Goal: Information Seeking & Learning: Learn about a topic

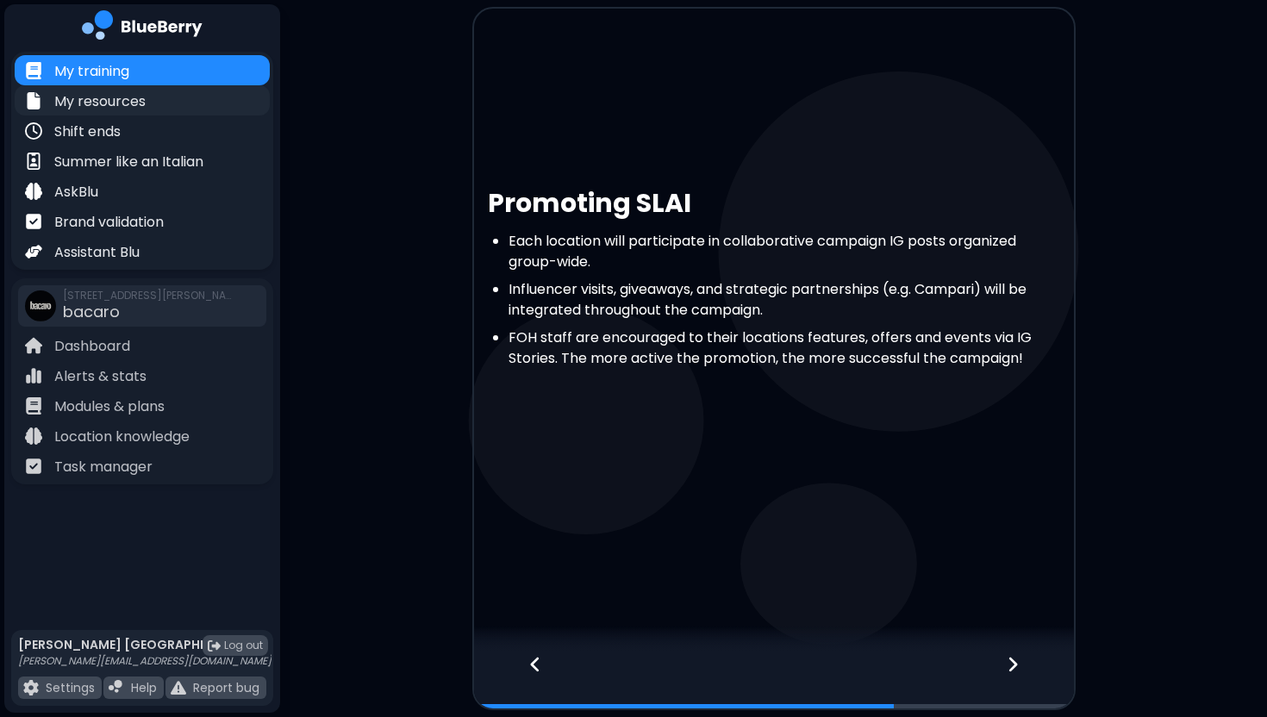
click at [130, 96] on p "My resources" at bounding box center [99, 101] width 91 height 21
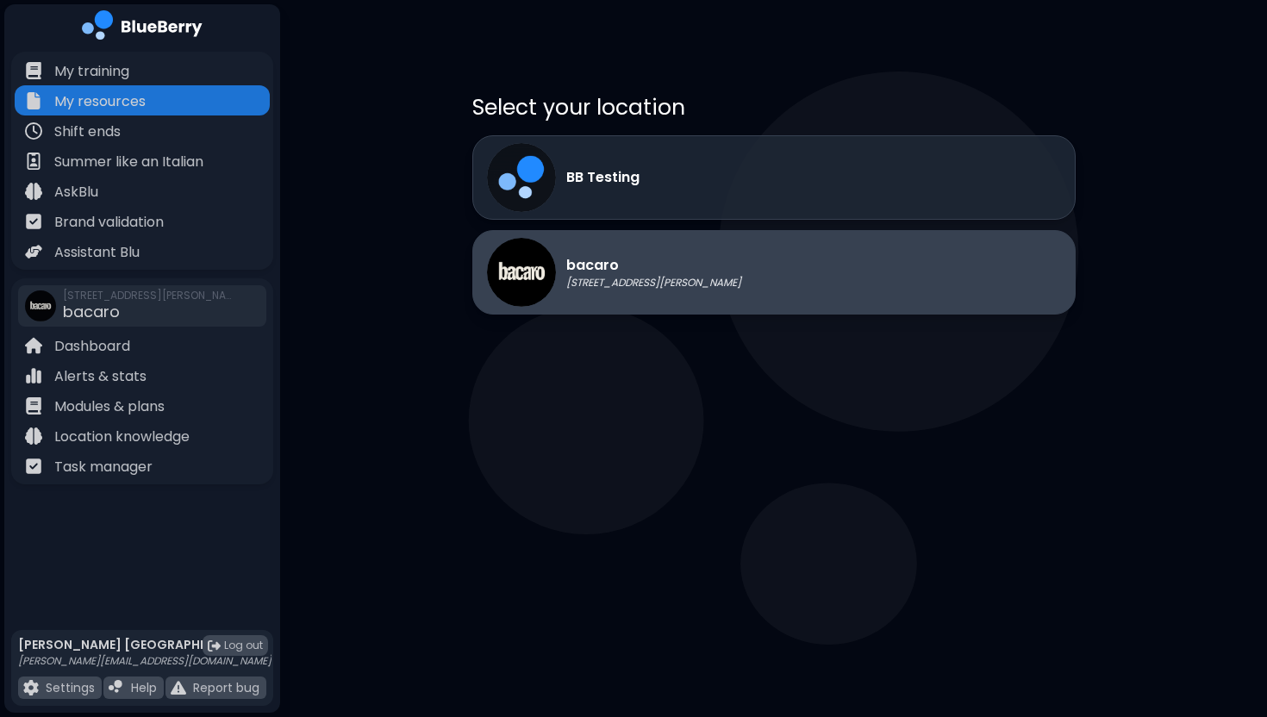
click at [631, 281] on p "[STREET_ADDRESS][PERSON_NAME]" at bounding box center [653, 283] width 175 height 14
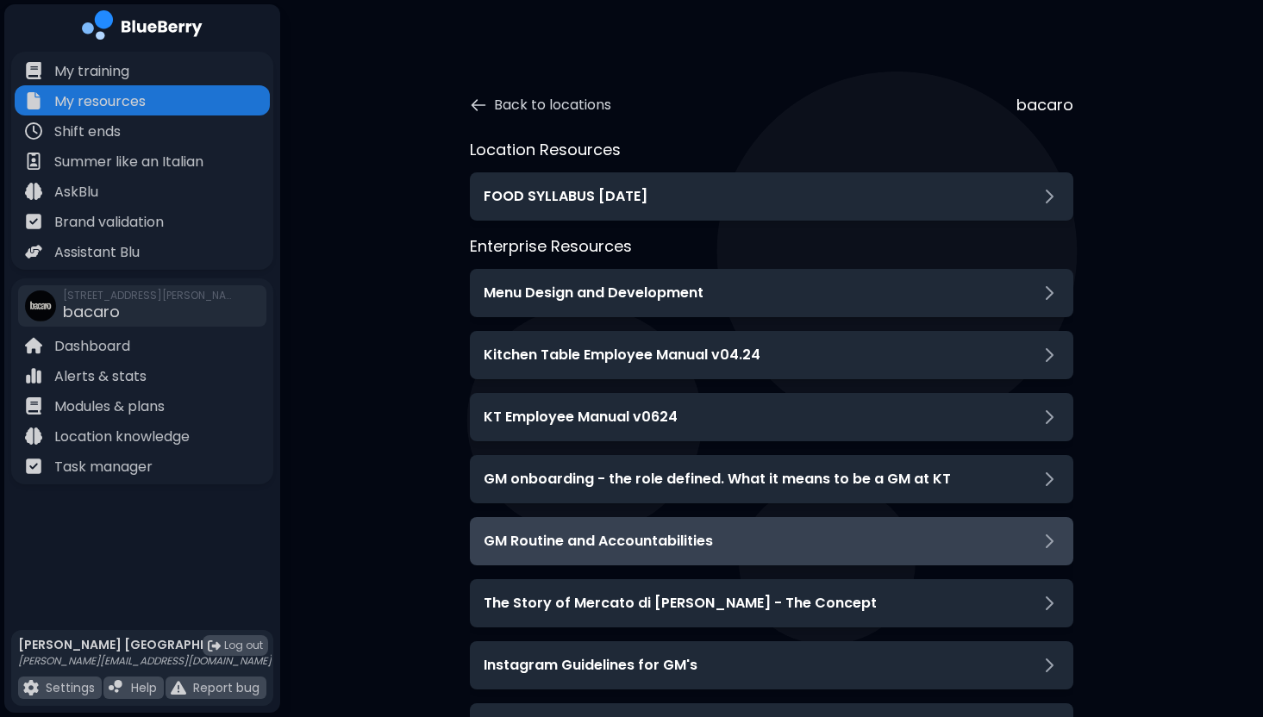
click at [796, 543] on div "GM Routine and Accountabilities" at bounding box center [771, 541] width 576 height 21
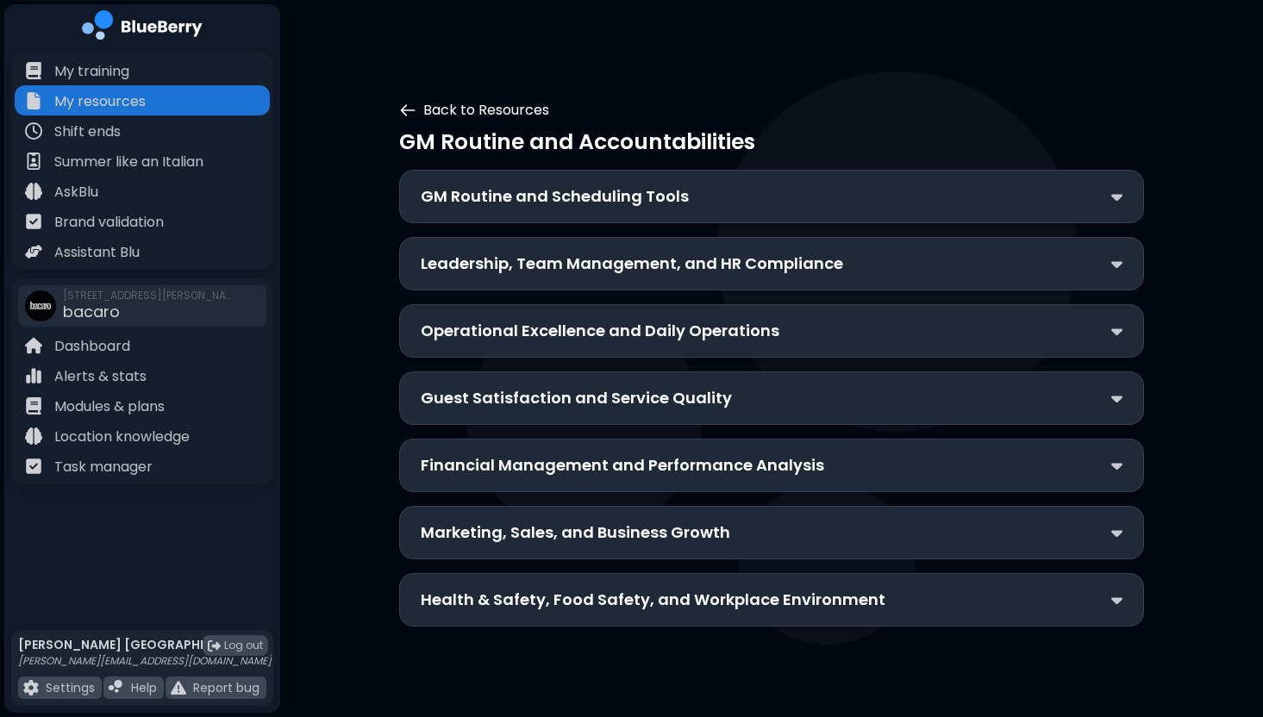
click at [452, 106] on button "Back to Resources" at bounding box center [474, 110] width 150 height 21
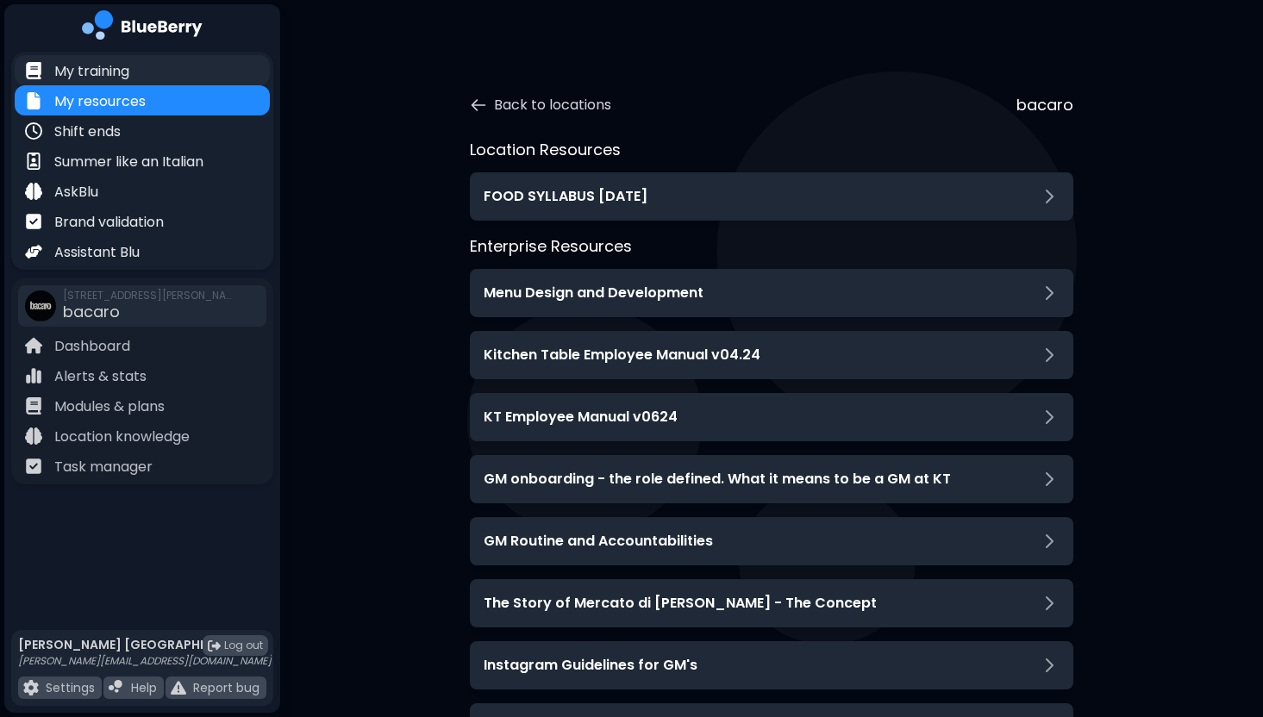
click at [161, 72] on div "My training" at bounding box center [142, 70] width 255 height 30
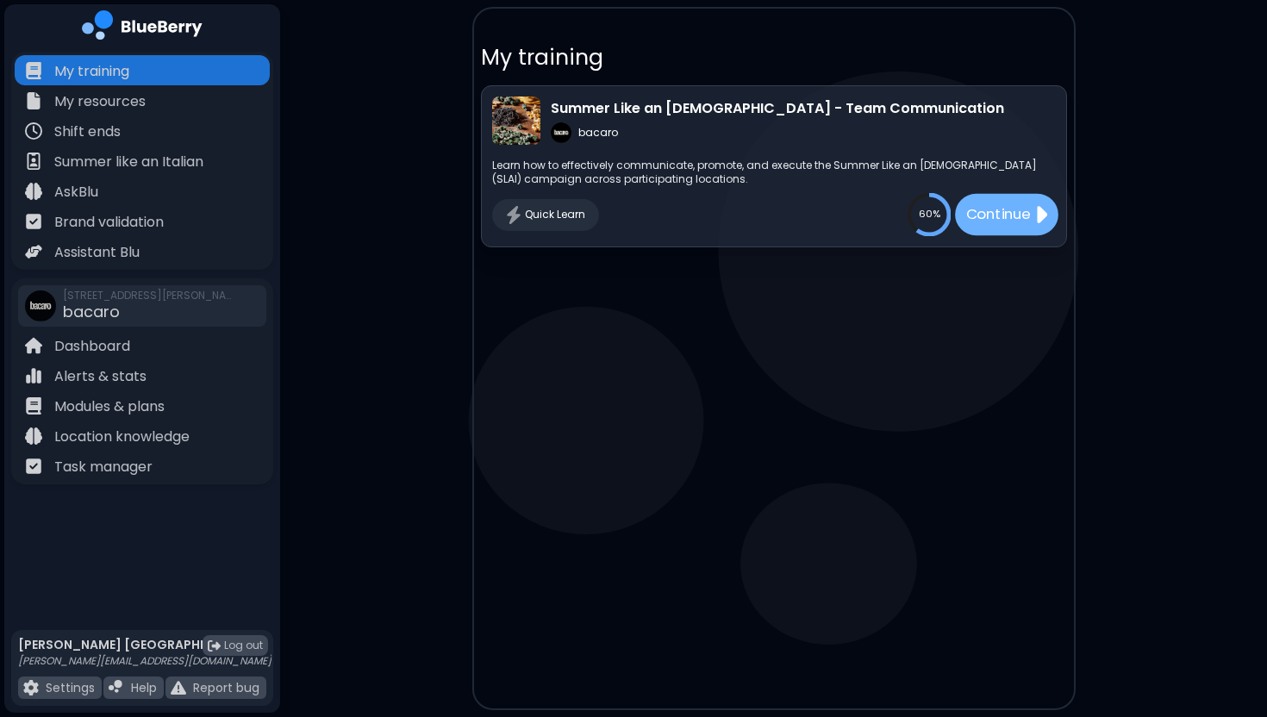
click at [1007, 222] on p "Continue" at bounding box center [997, 215] width 65 height 22
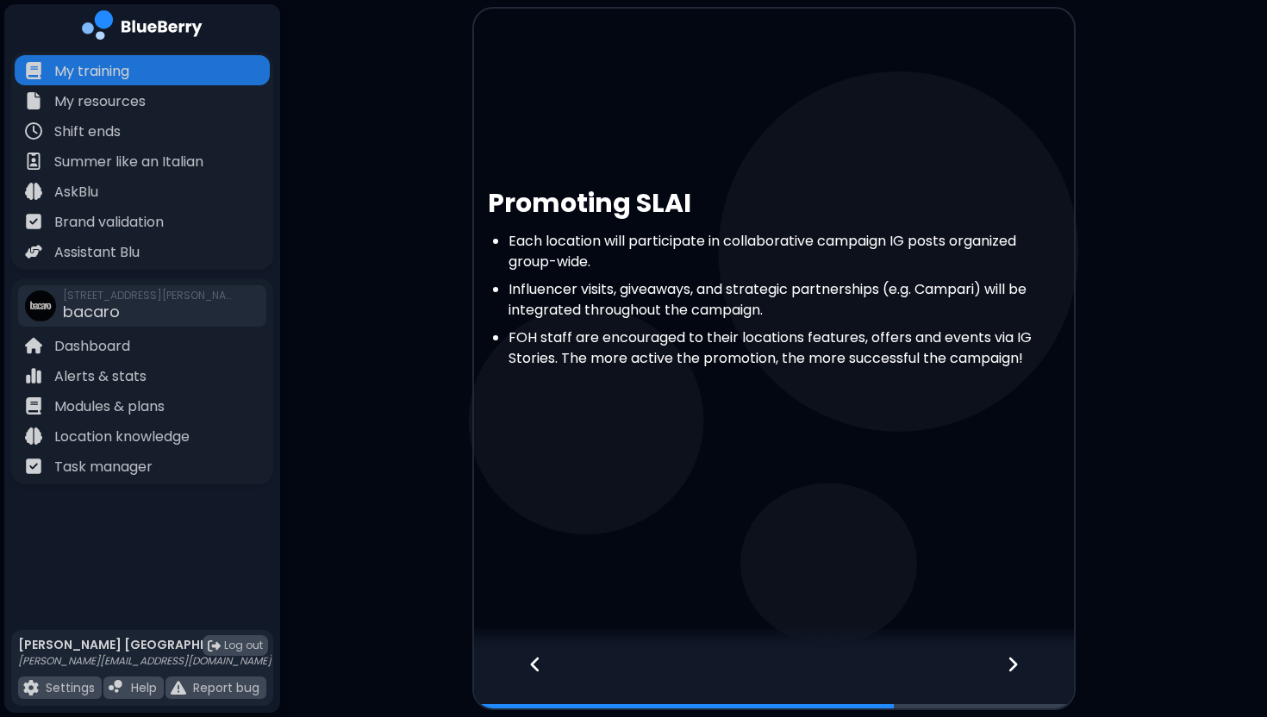
click at [1018, 659] on icon at bounding box center [1013, 664] width 12 height 19
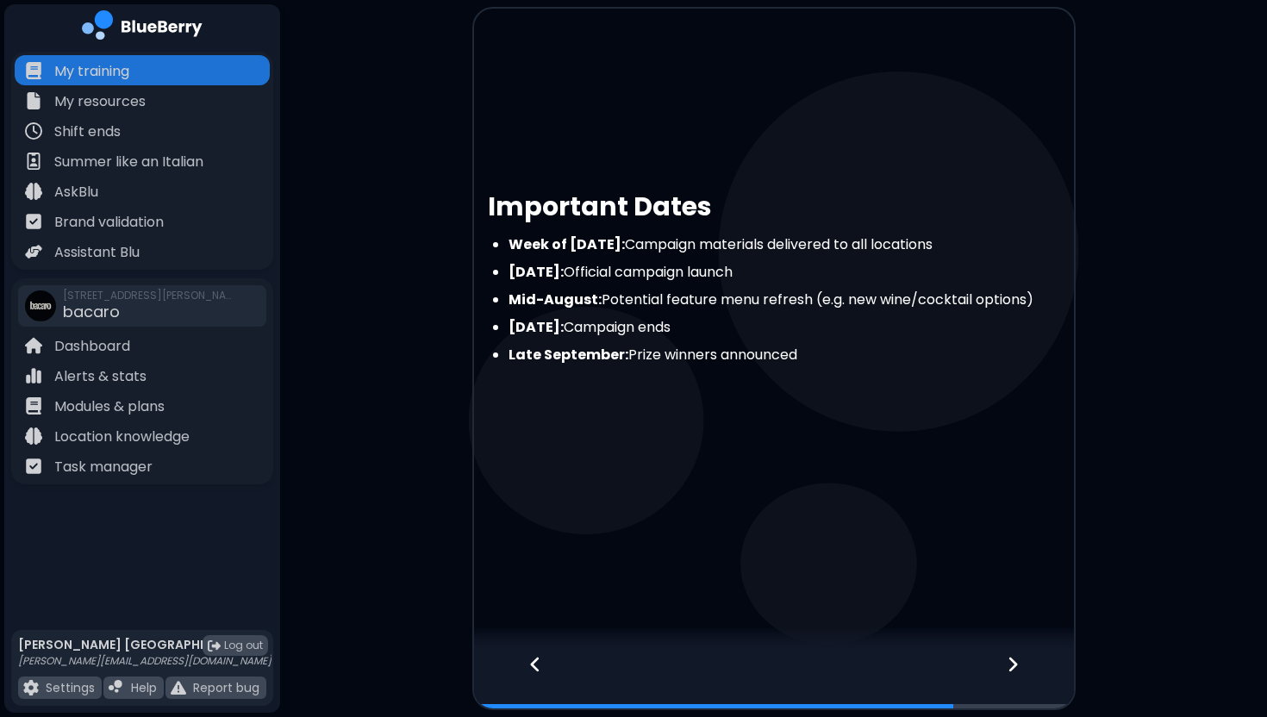
click at [1018, 659] on icon at bounding box center [1013, 664] width 12 height 19
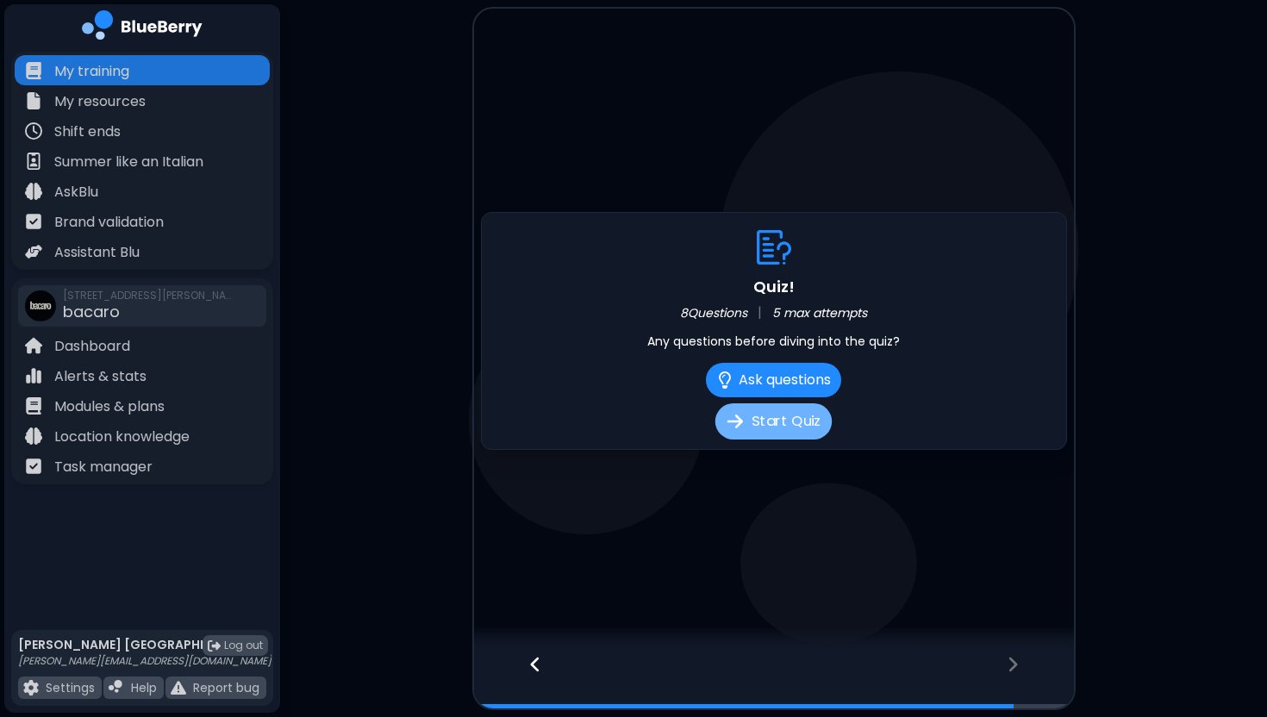
click at [785, 422] on button "Start Quiz" at bounding box center [773, 421] width 116 height 36
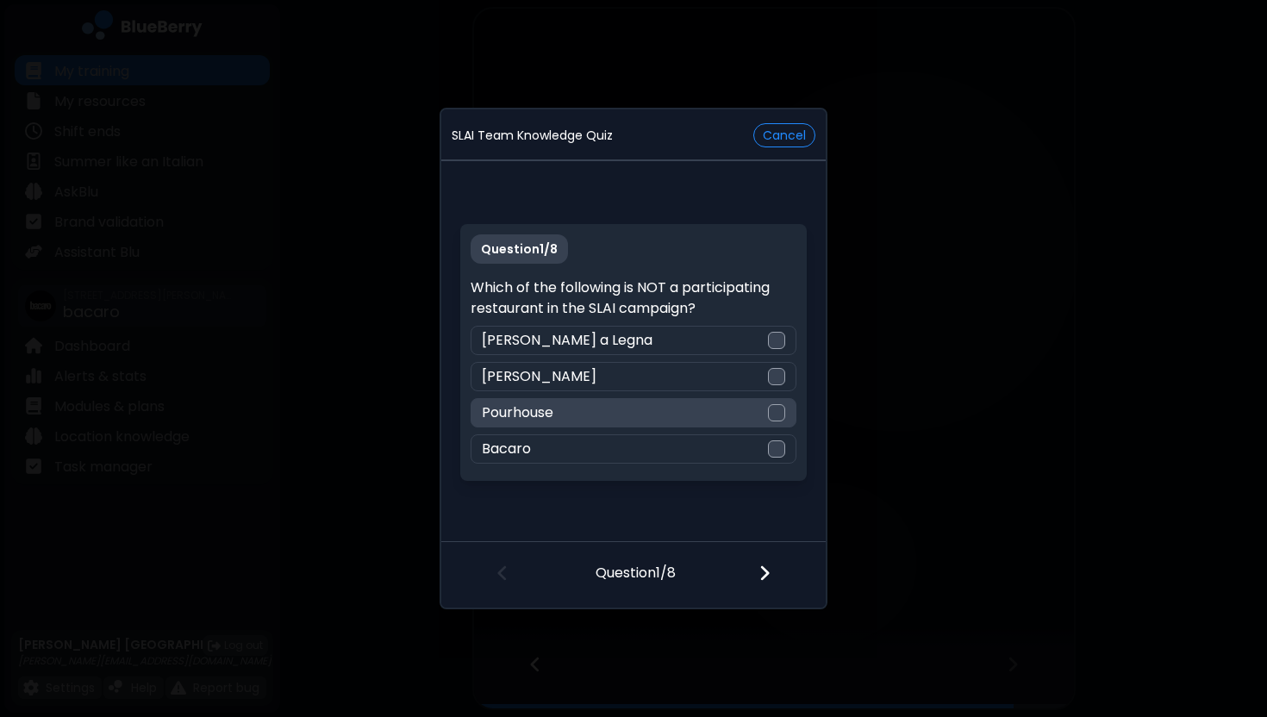
click at [730, 415] on div "Pourhouse" at bounding box center [633, 412] width 325 height 29
click at [766, 576] on img at bounding box center [764, 573] width 12 height 19
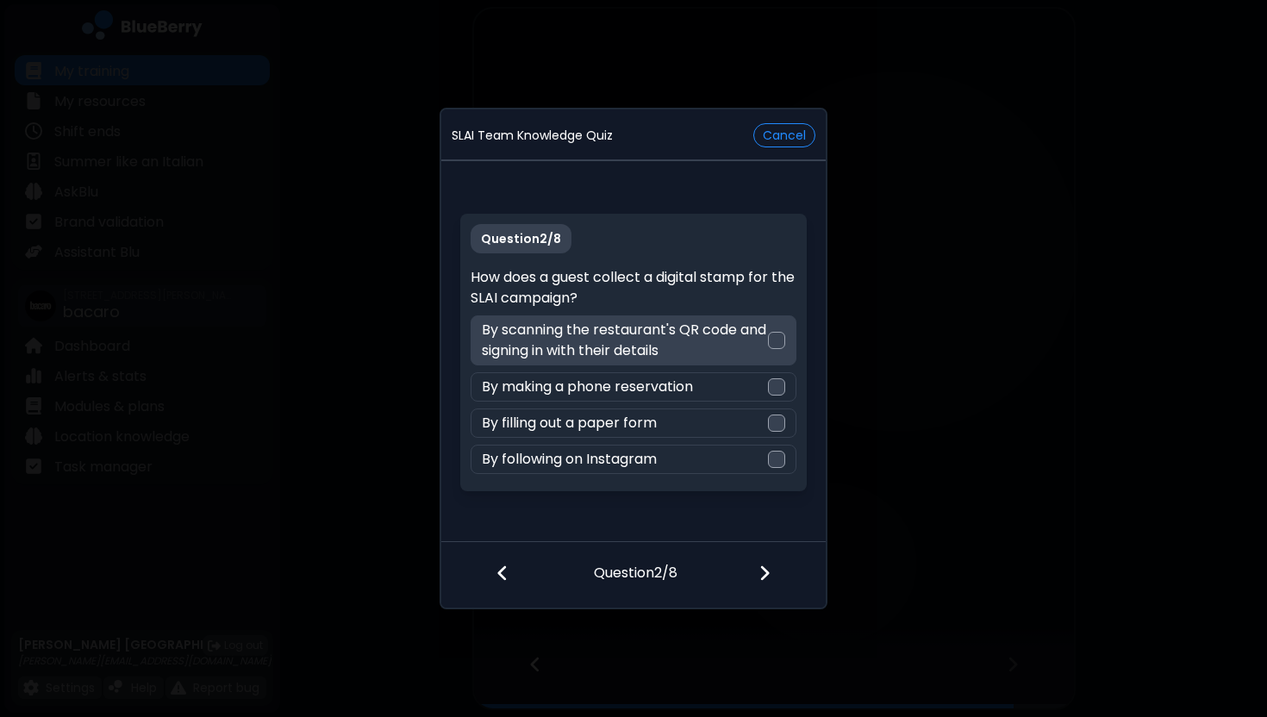
click at [755, 334] on p "By scanning the restaurant's QR code and signing in with their details" at bounding box center [624, 340] width 285 height 41
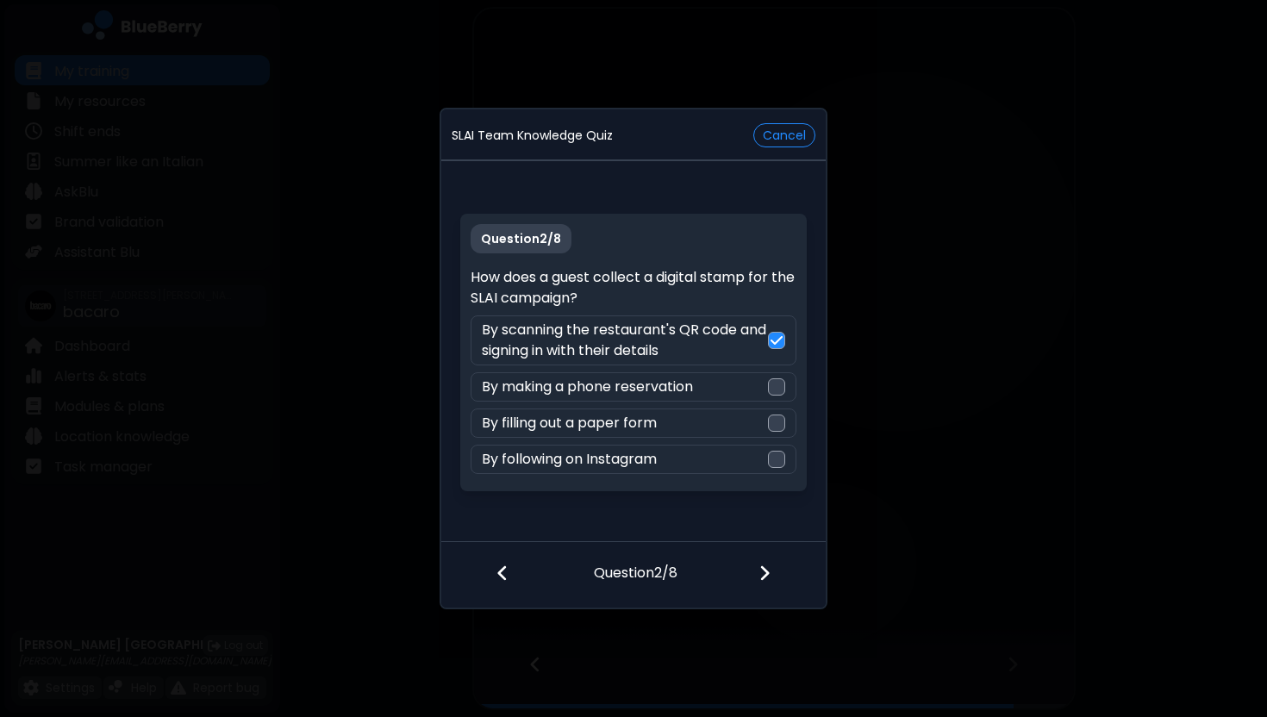
click at [761, 575] on img at bounding box center [764, 573] width 12 height 19
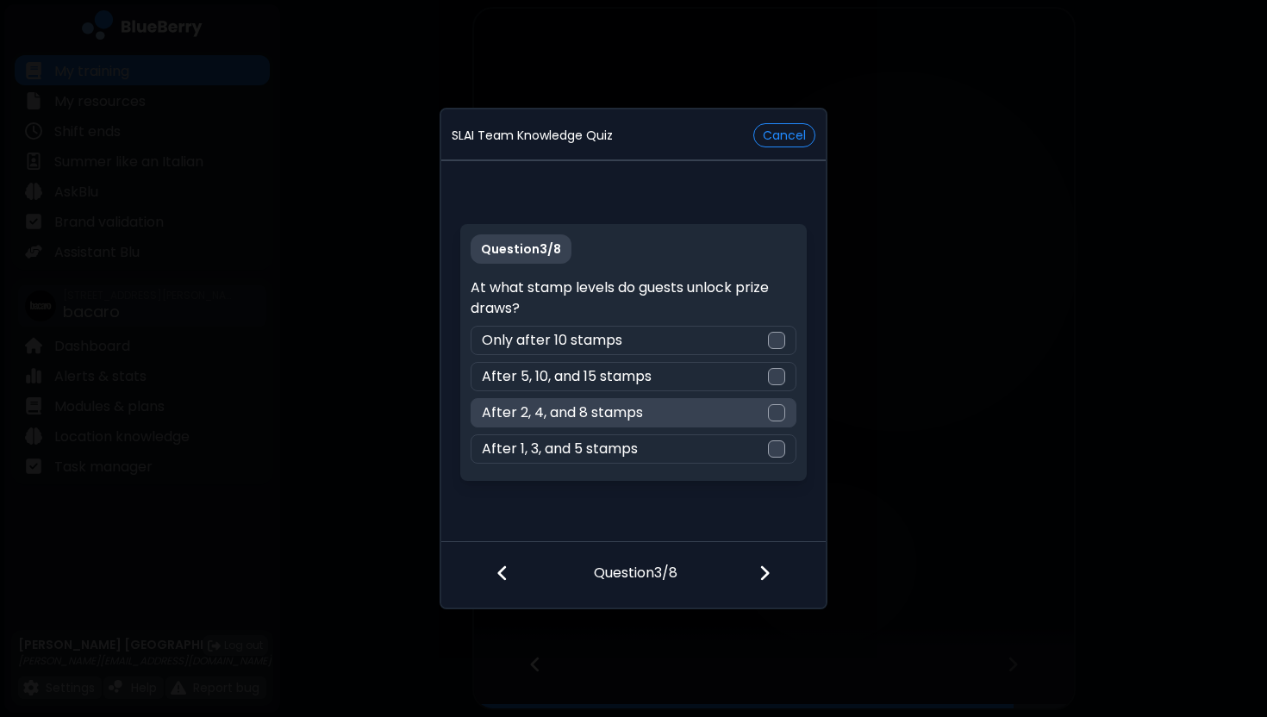
click at [737, 419] on div "After 2, 4, and 8 stamps" at bounding box center [633, 412] width 325 height 29
click at [763, 569] on img at bounding box center [764, 573] width 12 height 19
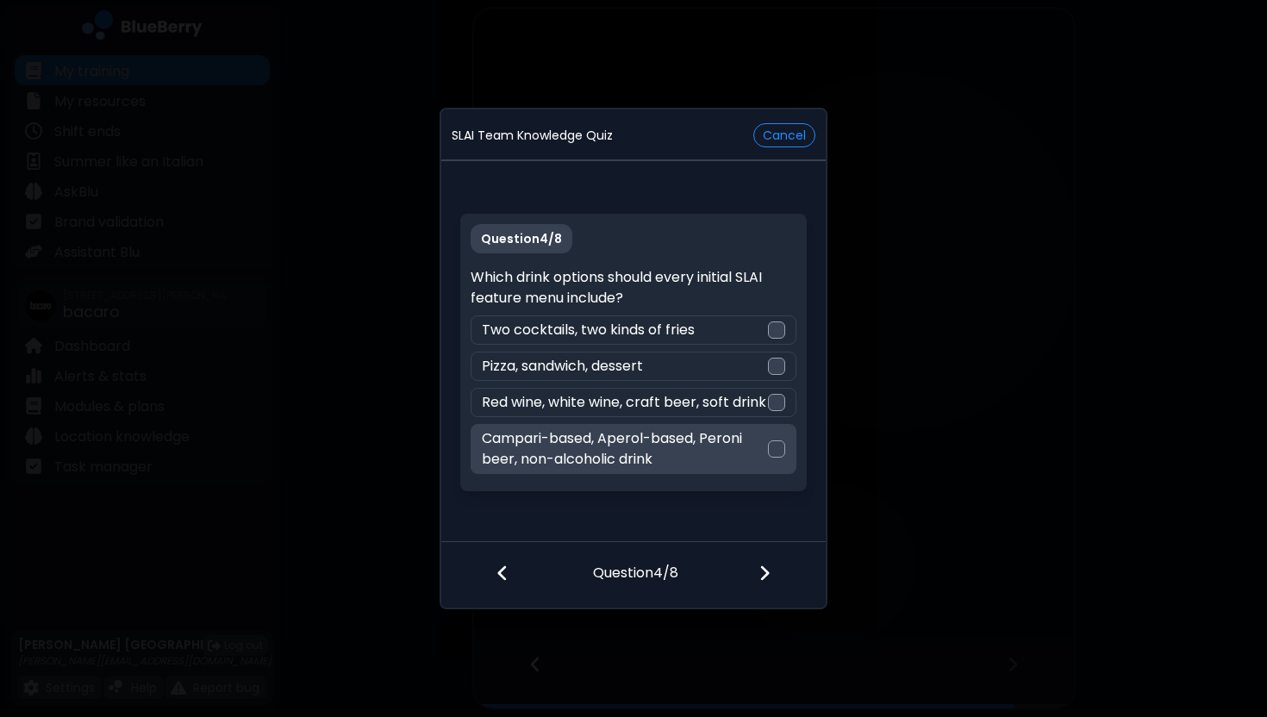
click at [745, 457] on p "Campari-based, Aperol-based, Peroni beer, non-alcoholic drink" at bounding box center [624, 448] width 285 height 41
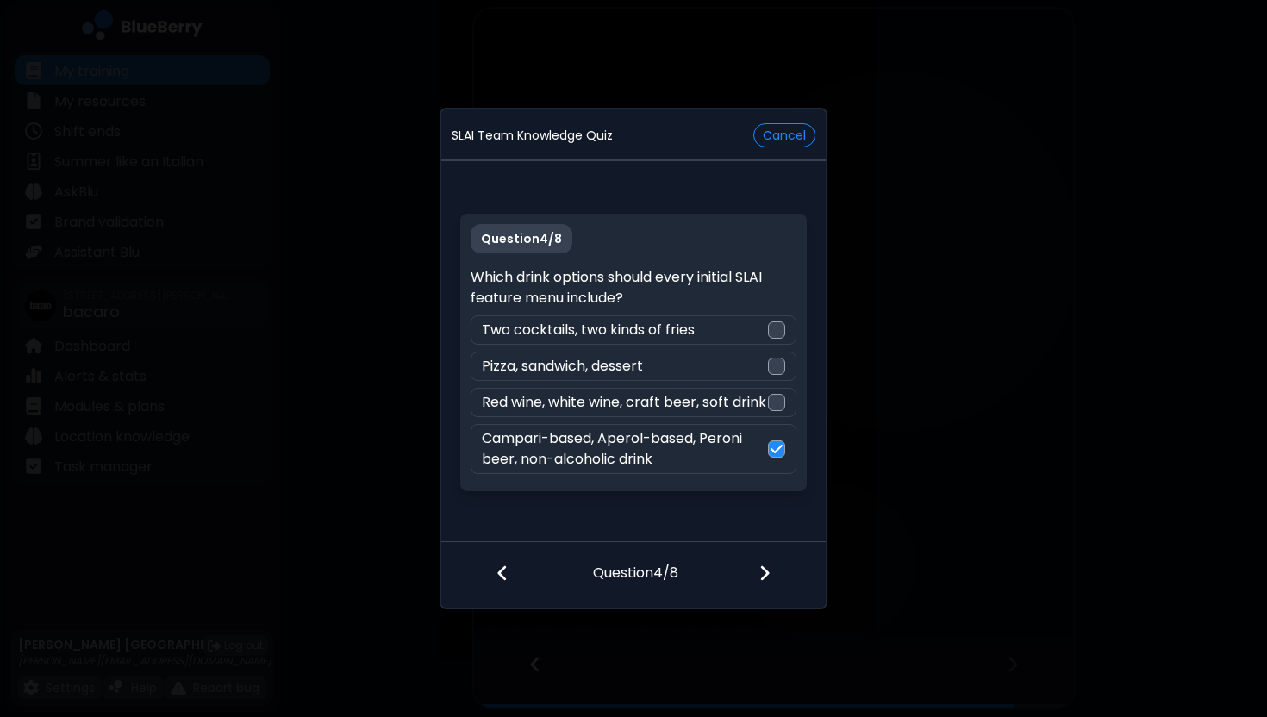
click at [762, 565] on img at bounding box center [764, 573] width 12 height 19
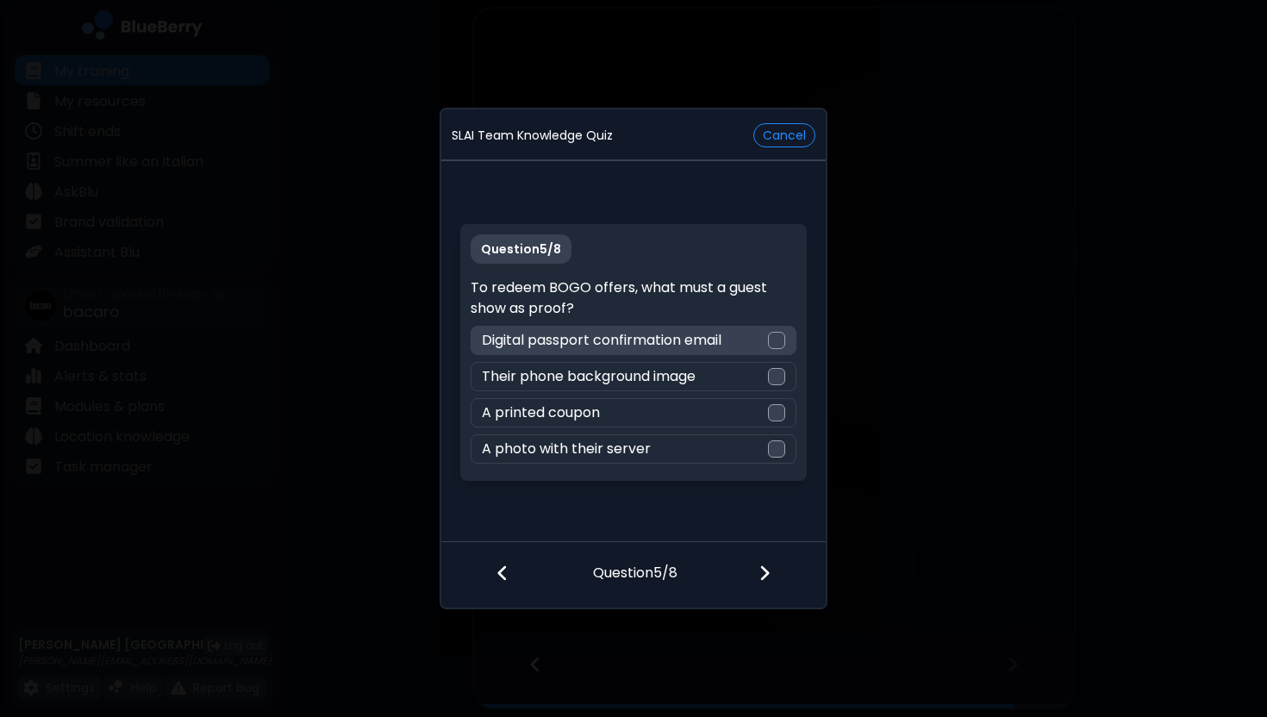
click at [739, 345] on div "Digital passport confirmation email" at bounding box center [633, 340] width 325 height 29
click at [765, 574] on img at bounding box center [764, 573] width 12 height 19
click at [731, 342] on div "Their prize draw entries double" at bounding box center [633, 340] width 325 height 29
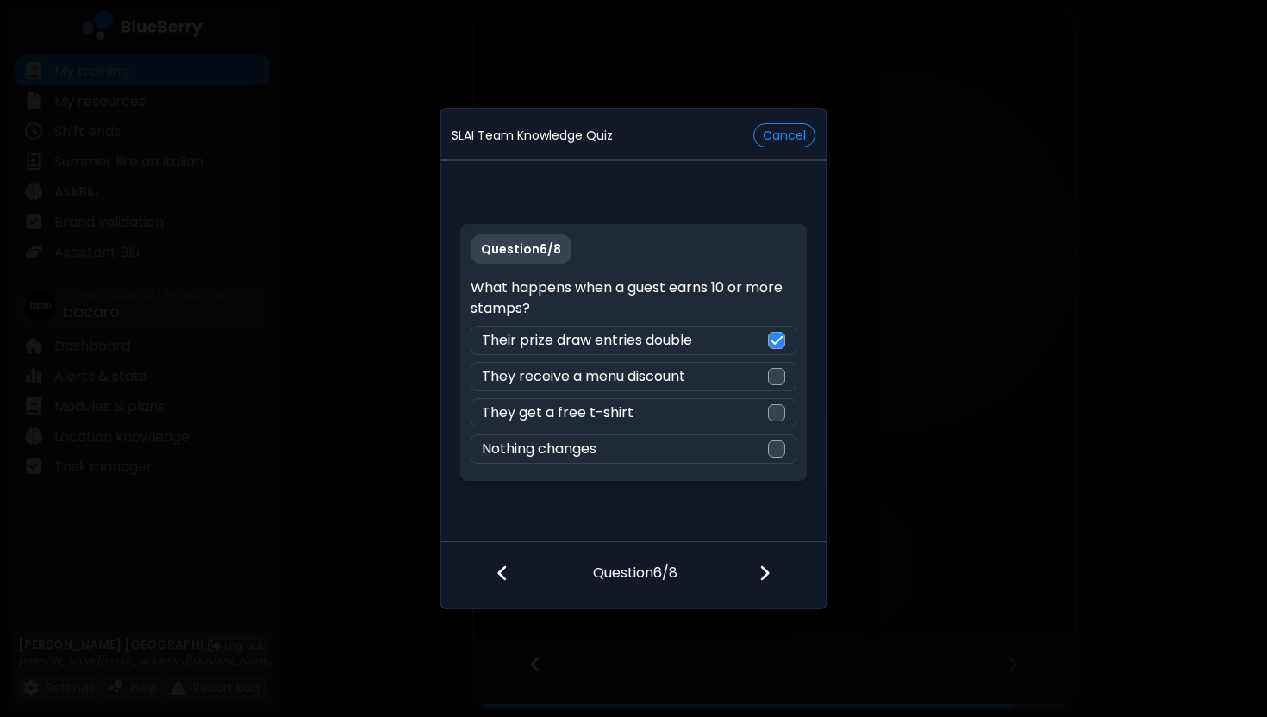
click at [764, 565] on img at bounding box center [764, 573] width 12 height 19
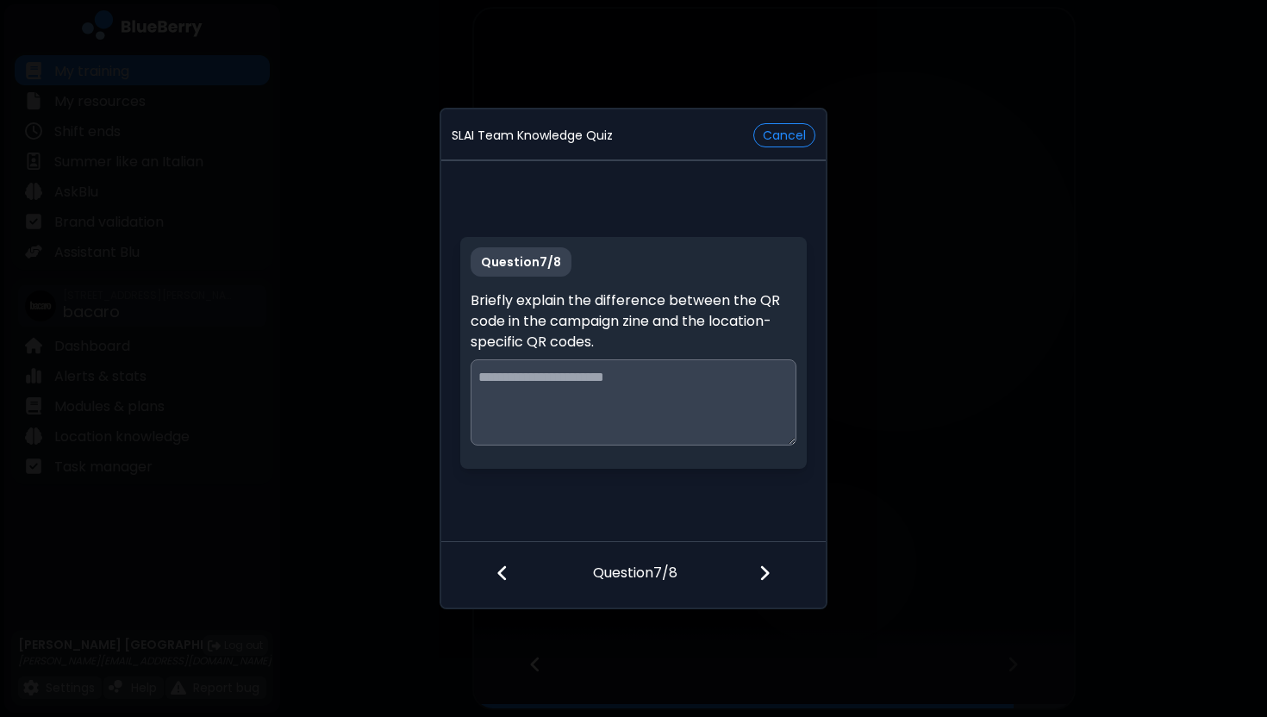
click at [764, 565] on img at bounding box center [764, 573] width 12 height 19
click at [490, 571] on div at bounding box center [493, 575] width 105 height 64
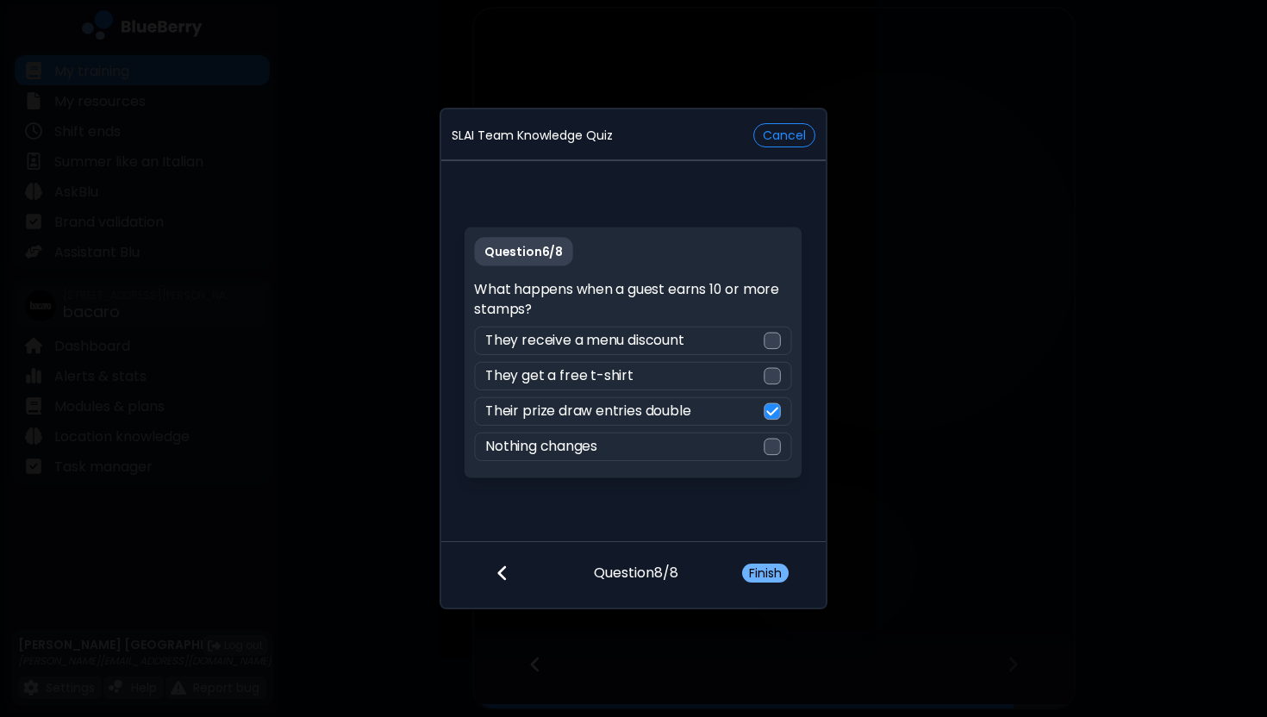
click at [757, 575] on button "Finish" at bounding box center [765, 573] width 47 height 19
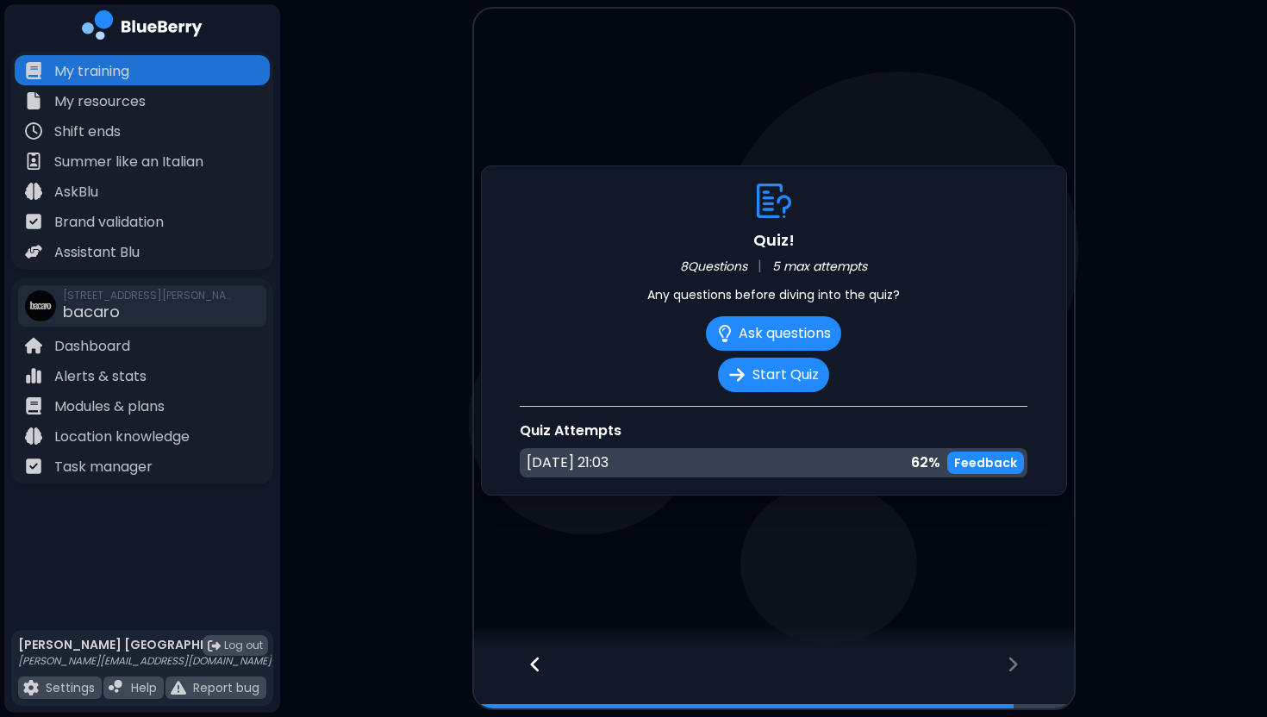
click at [837, 469] on div "[DATE] 21:03 62 % Feedback" at bounding box center [774, 462] width 508 height 29
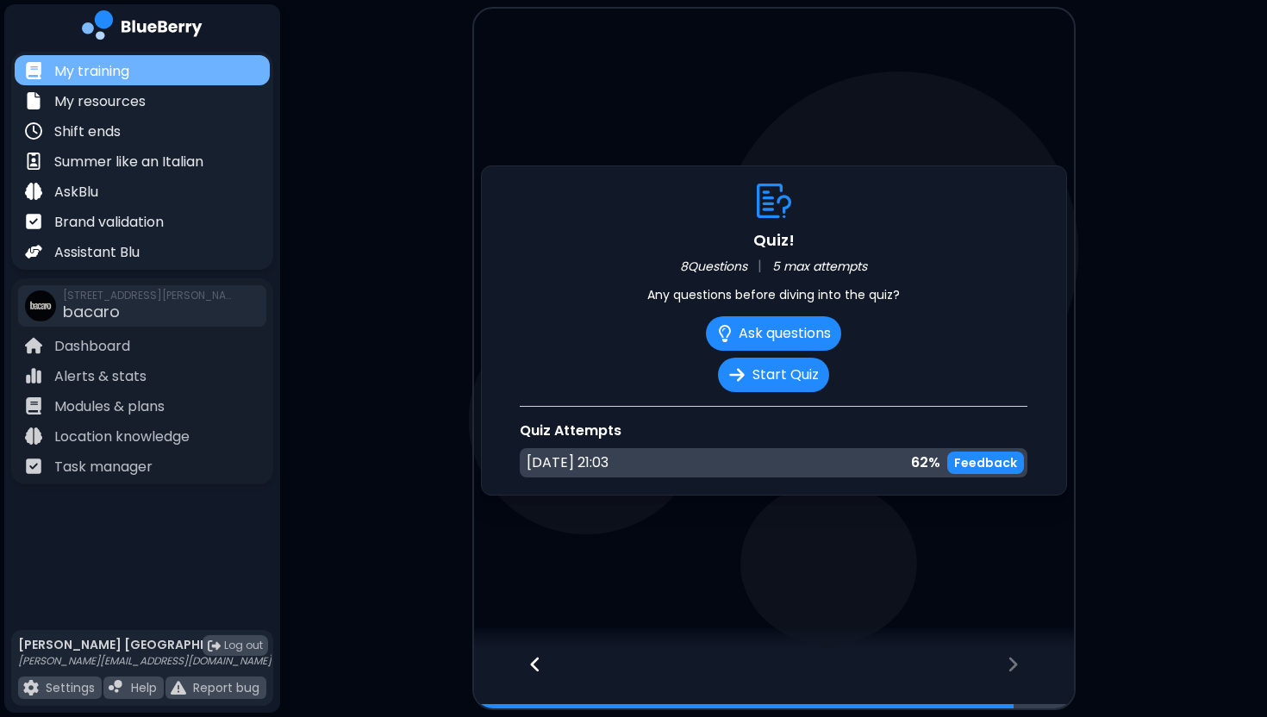
click at [133, 72] on div "My training" at bounding box center [142, 70] width 255 height 30
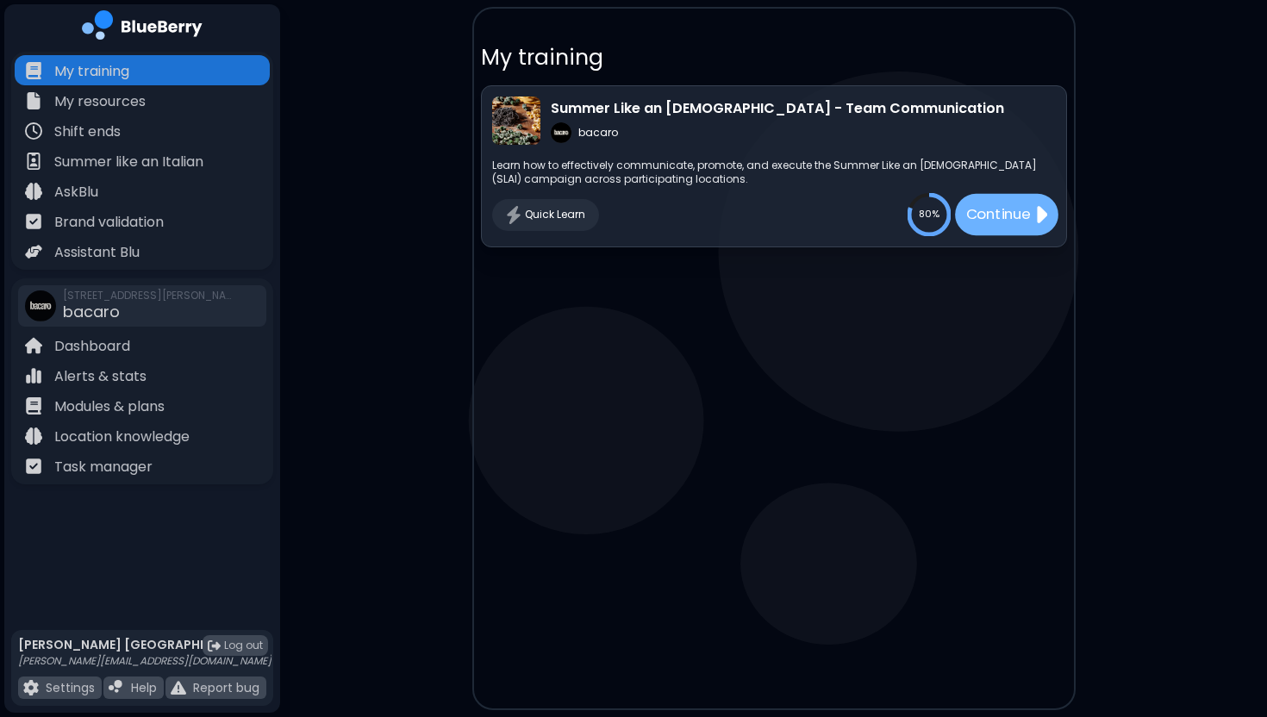
click at [1002, 219] on p "Continue" at bounding box center [997, 215] width 65 height 22
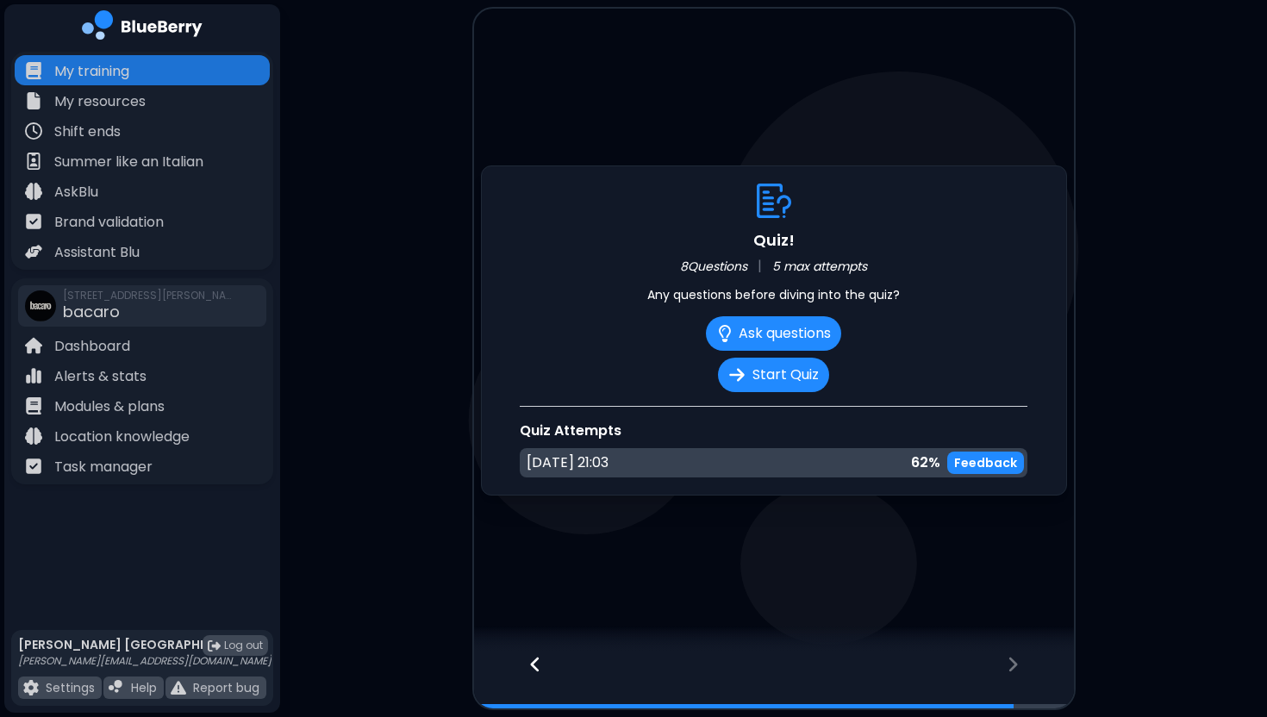
click at [532, 664] on icon at bounding box center [534, 664] width 9 height 15
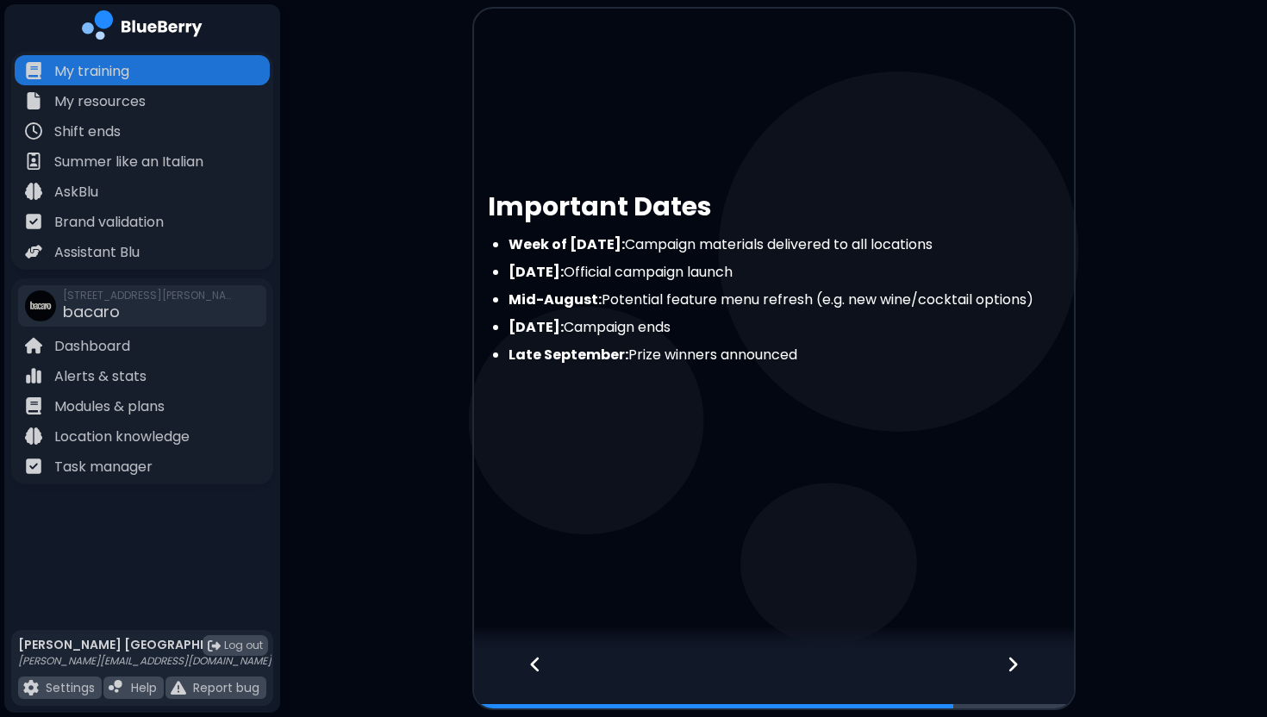
click at [532, 664] on icon at bounding box center [534, 664] width 9 height 15
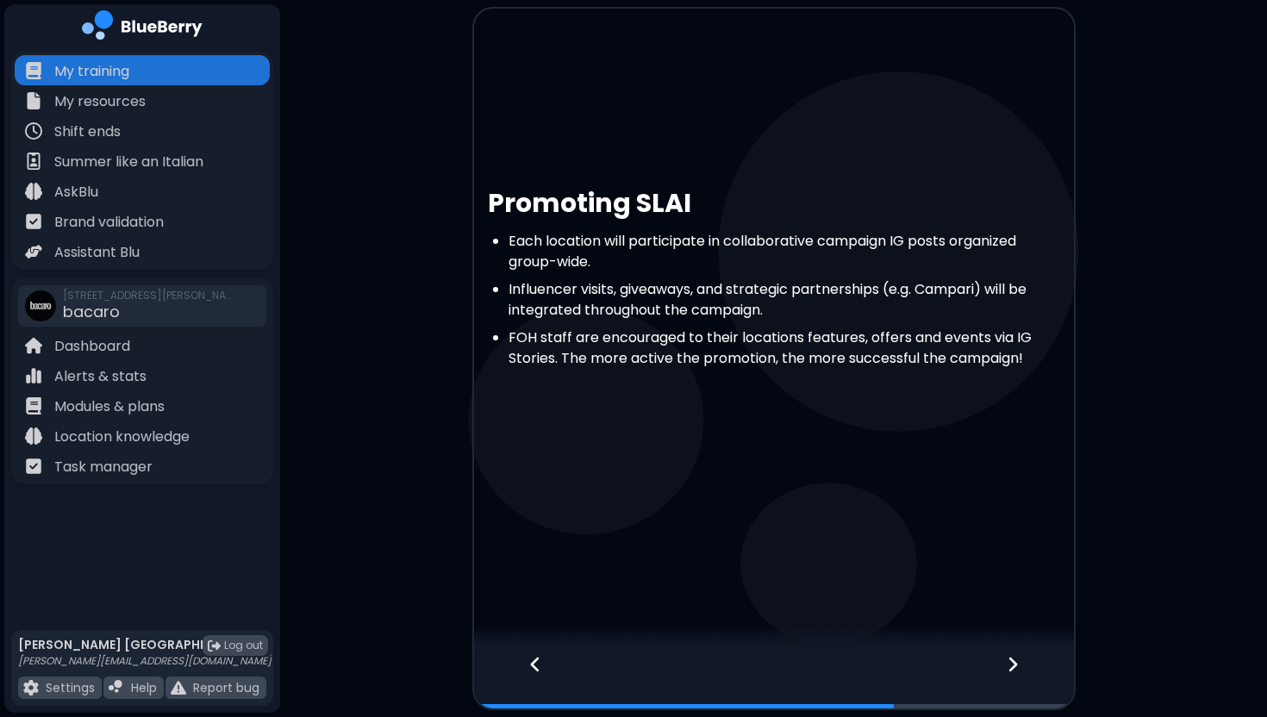
click at [532, 664] on icon at bounding box center [534, 664] width 9 height 15
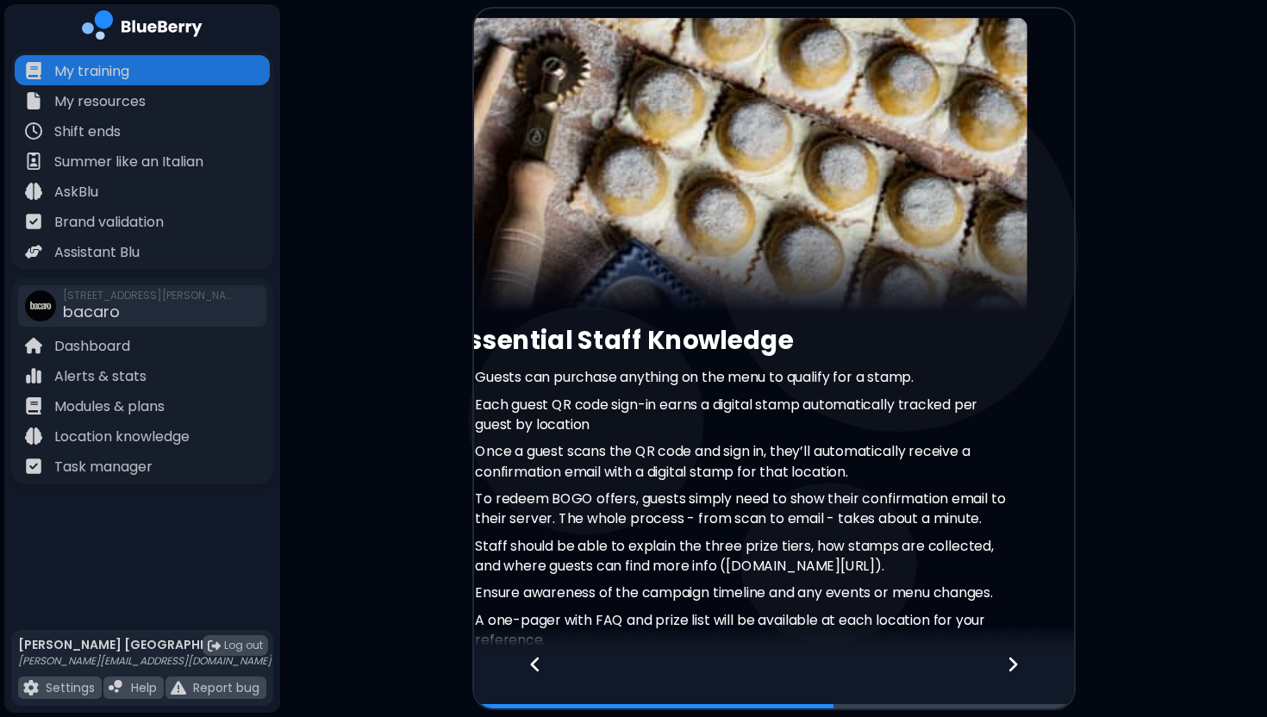
click at [532, 664] on icon at bounding box center [534, 664] width 9 height 15
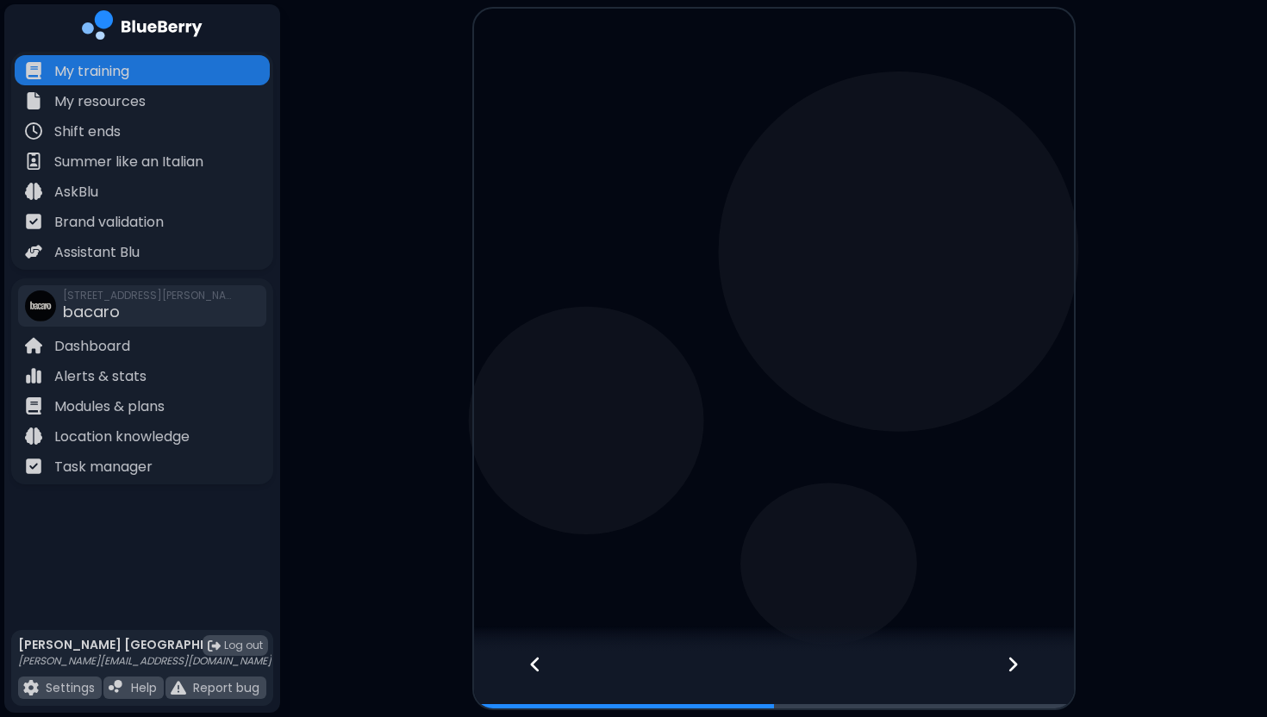
click at [532, 664] on icon at bounding box center [534, 664] width 9 height 15
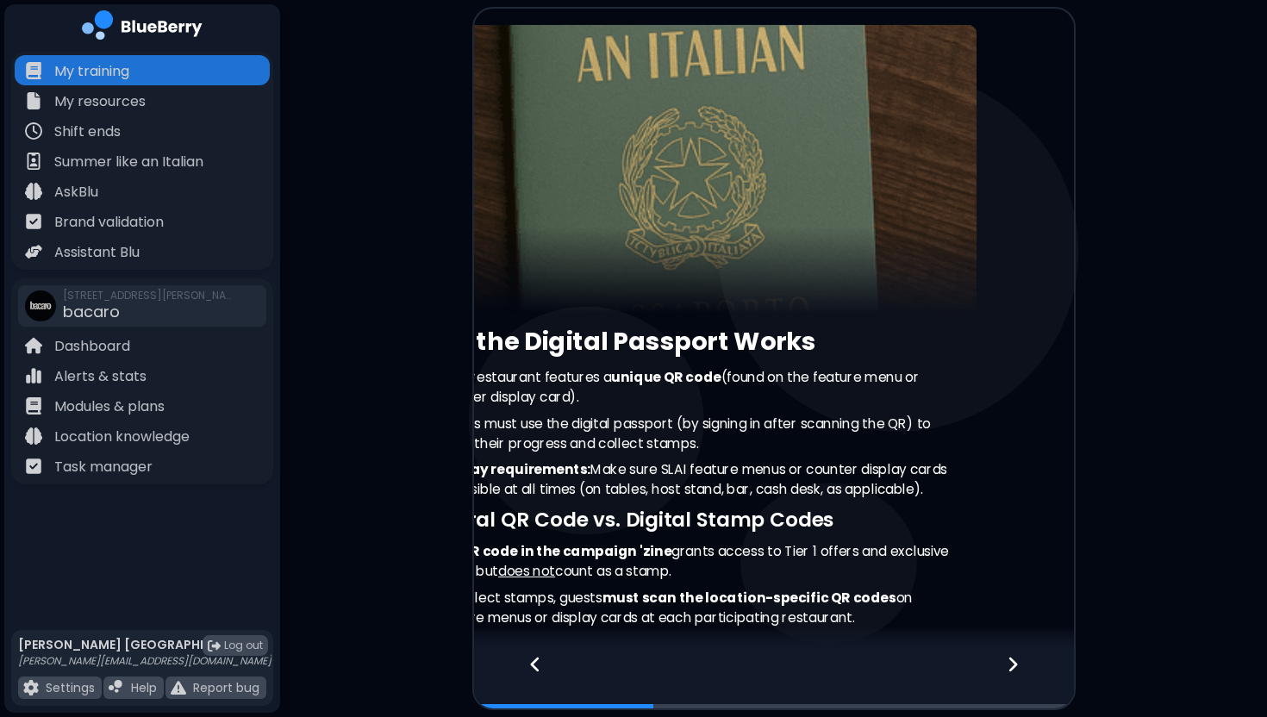
click at [532, 664] on icon at bounding box center [534, 664] width 9 height 15
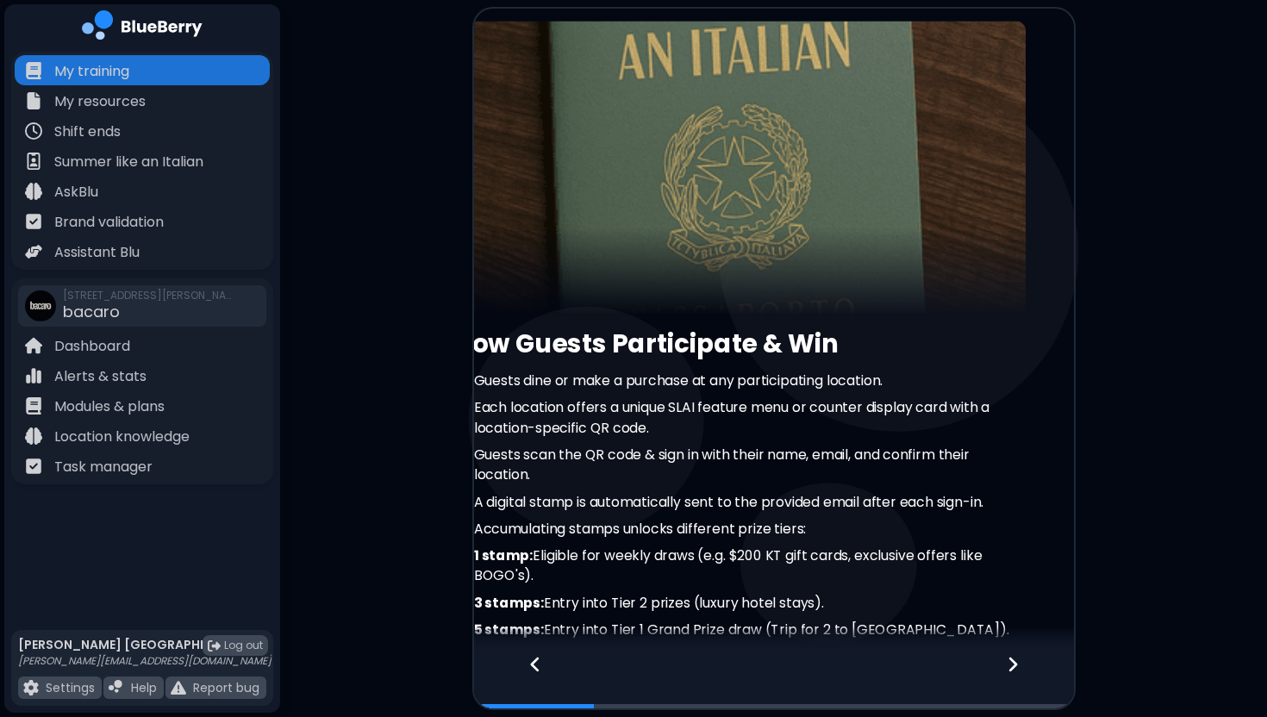
click at [532, 664] on icon at bounding box center [534, 664] width 9 height 15
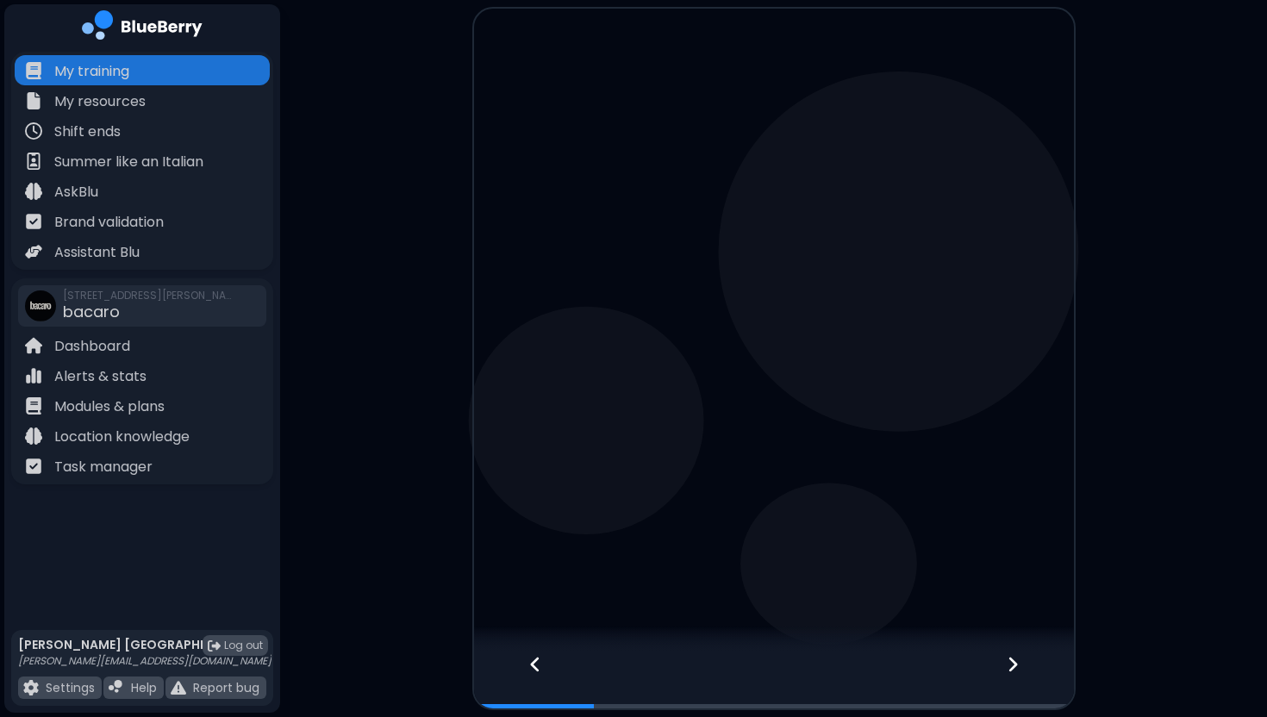
click at [532, 664] on div at bounding box center [774, 680] width 600 height 57
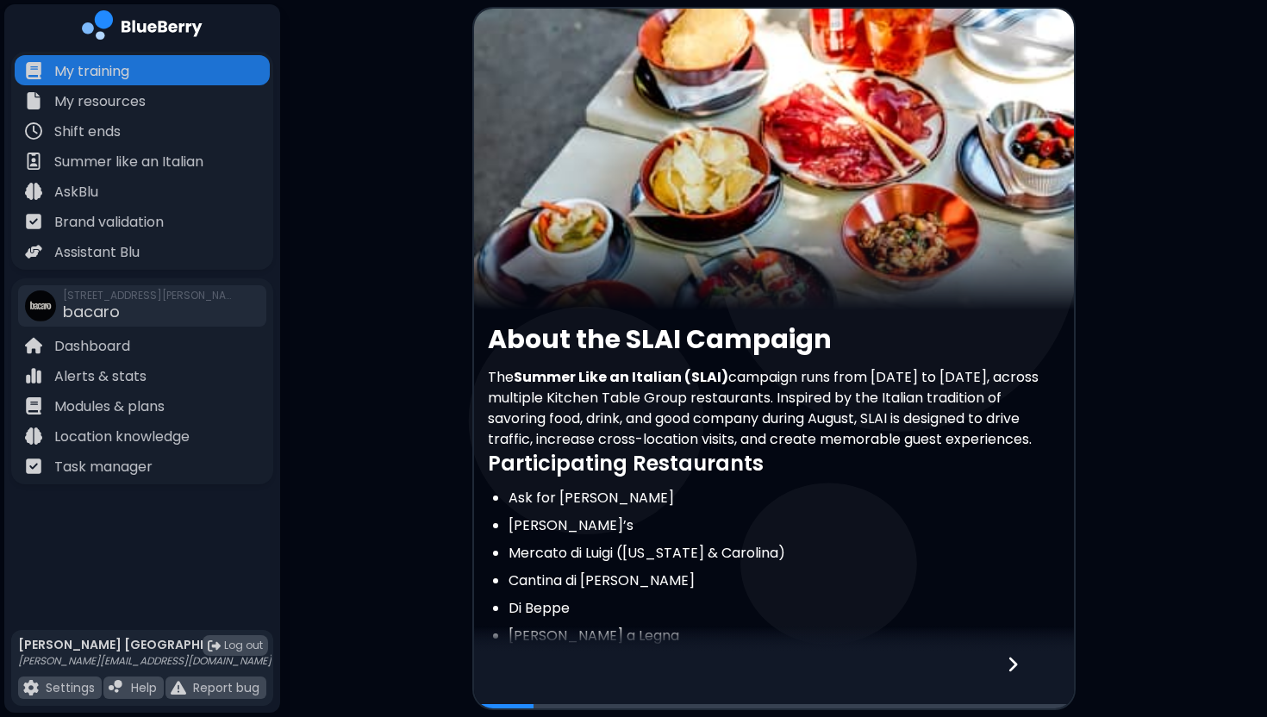
click at [532, 664] on div at bounding box center [774, 680] width 600 height 57
click at [1011, 661] on icon at bounding box center [1012, 664] width 9 height 15
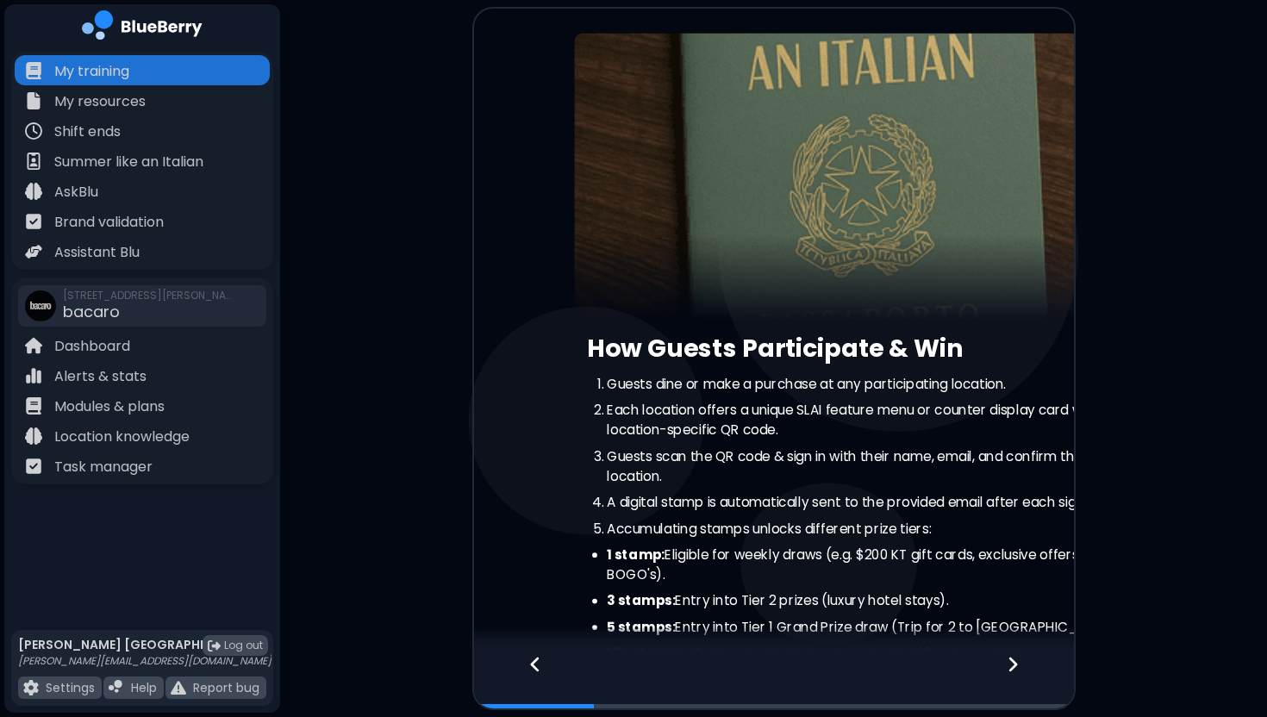
click at [1011, 661] on icon at bounding box center [1012, 664] width 9 height 15
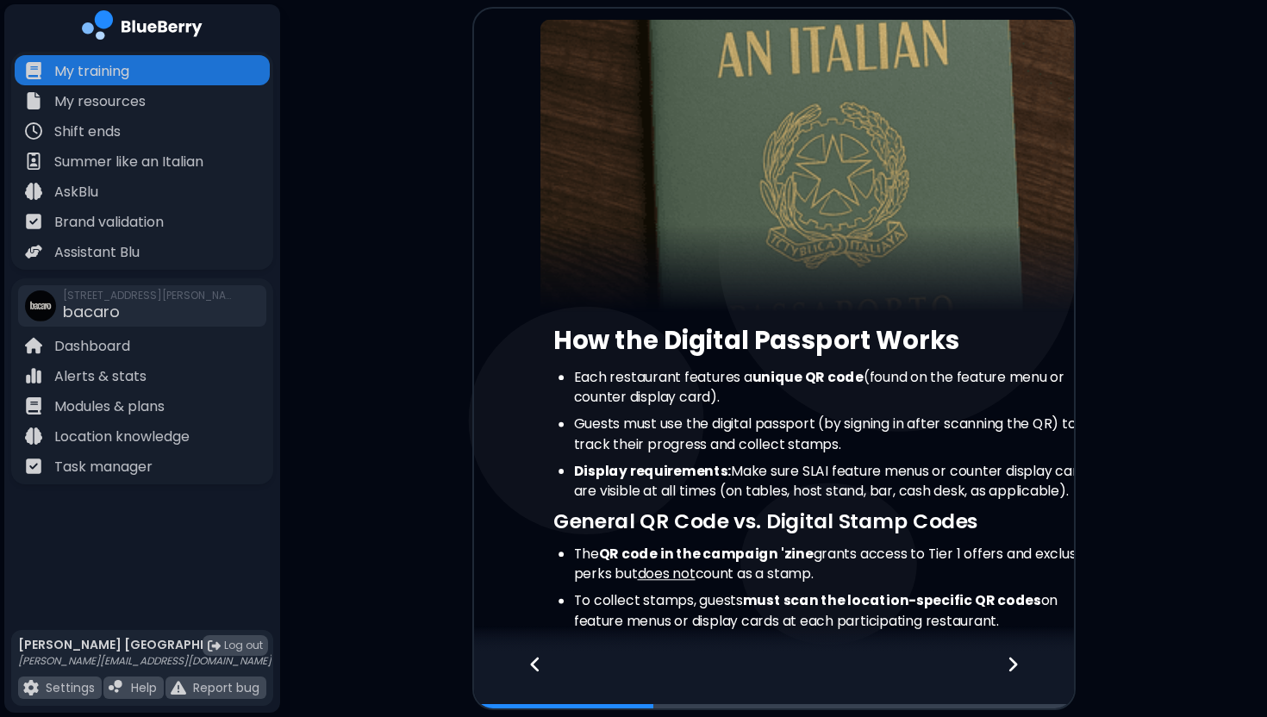
click at [1011, 661] on icon at bounding box center [1012, 664] width 9 height 15
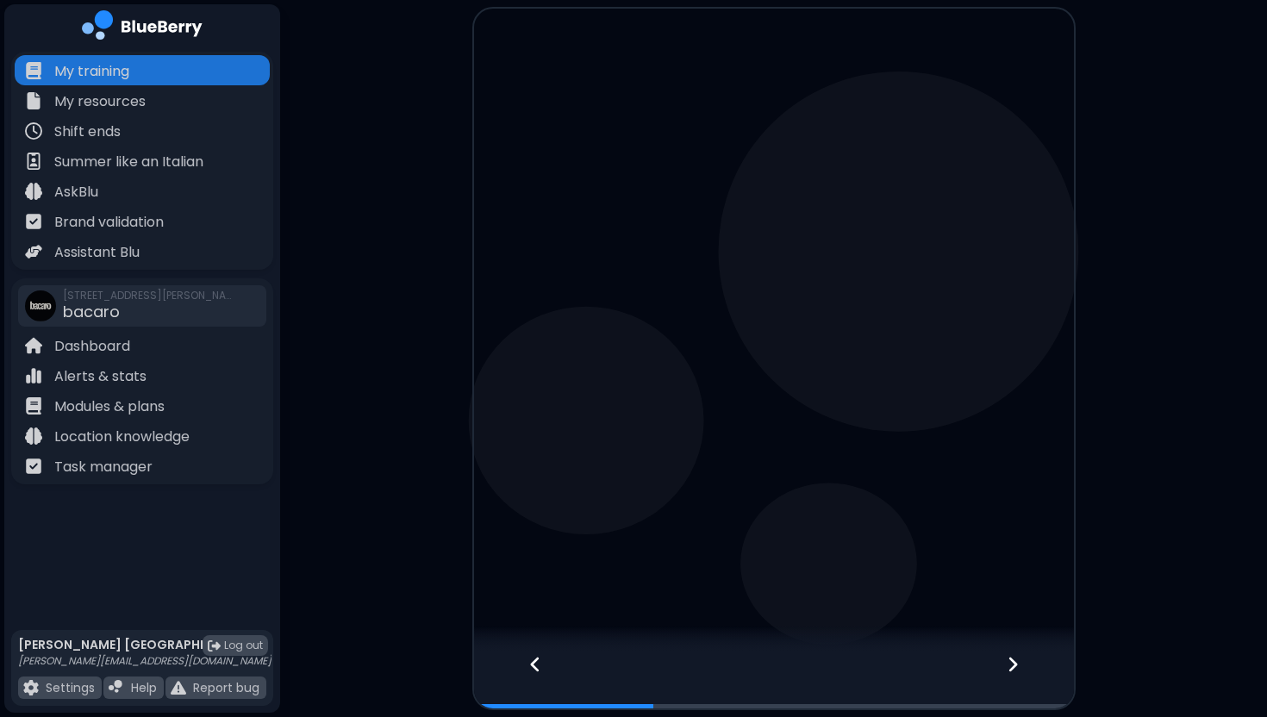
click at [1011, 661] on icon at bounding box center [1012, 664] width 9 height 15
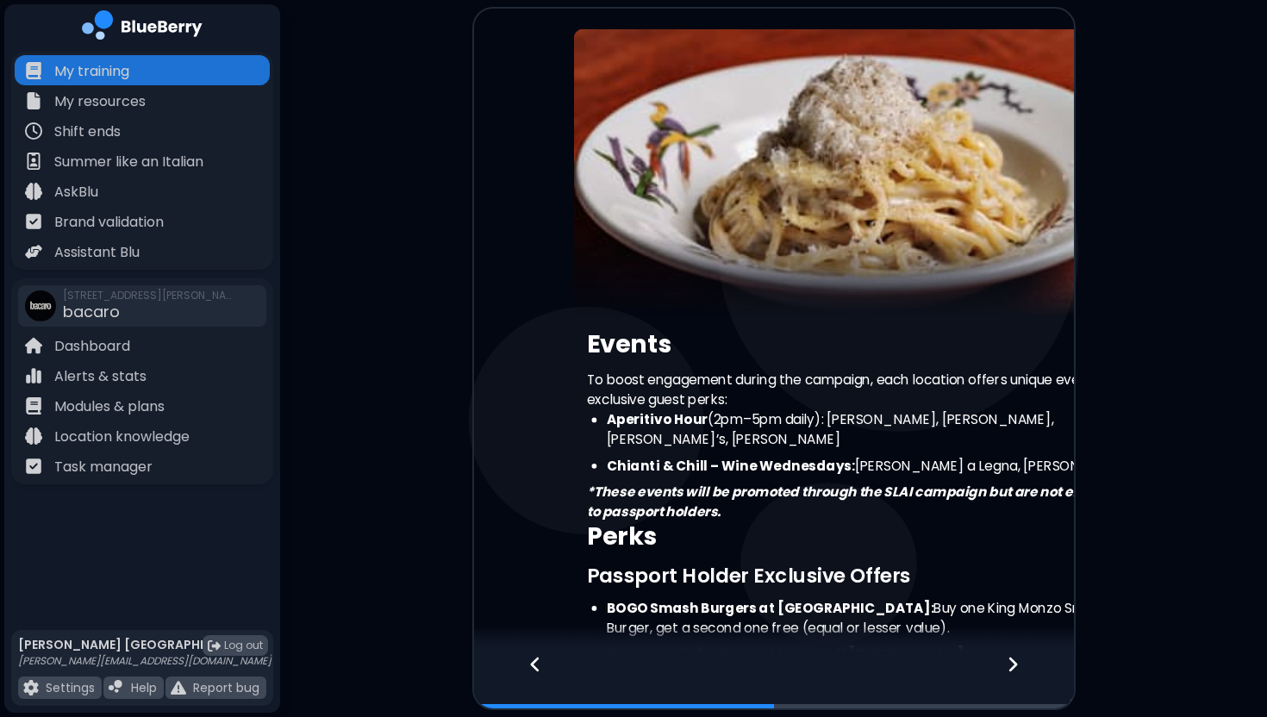
click at [1011, 661] on icon at bounding box center [1012, 664] width 9 height 15
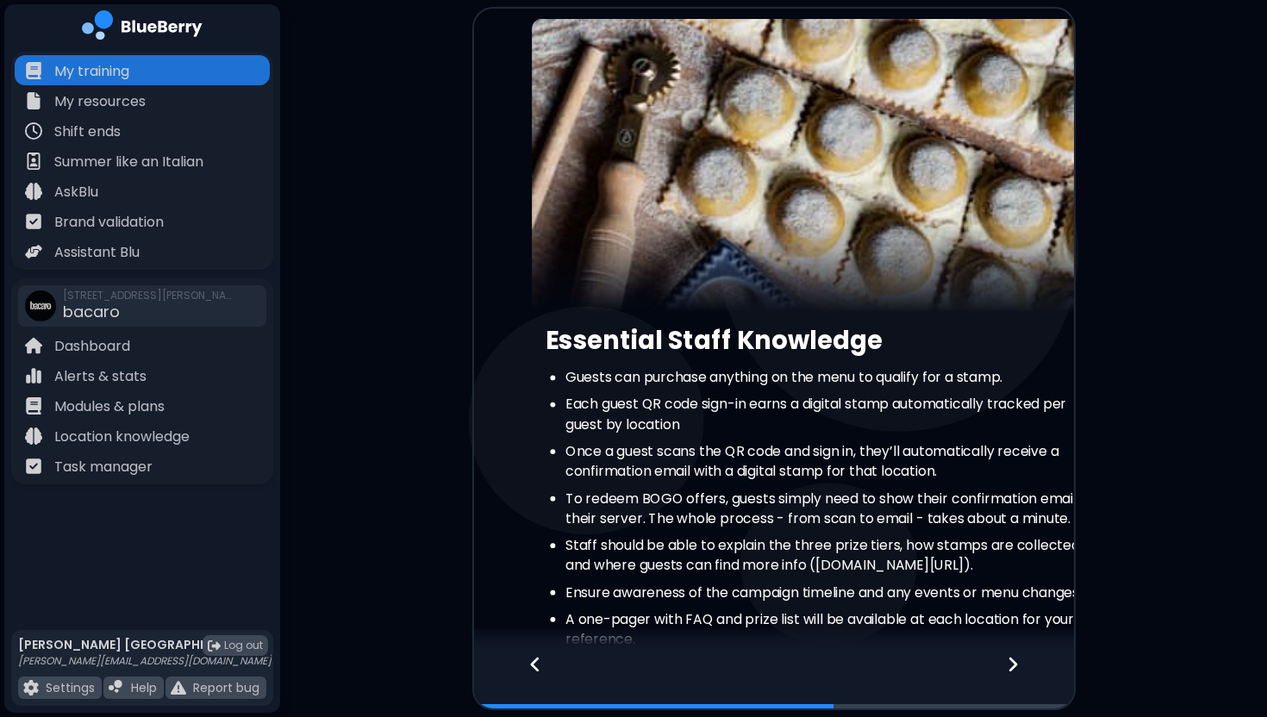
click at [1011, 661] on icon at bounding box center [1012, 664] width 9 height 15
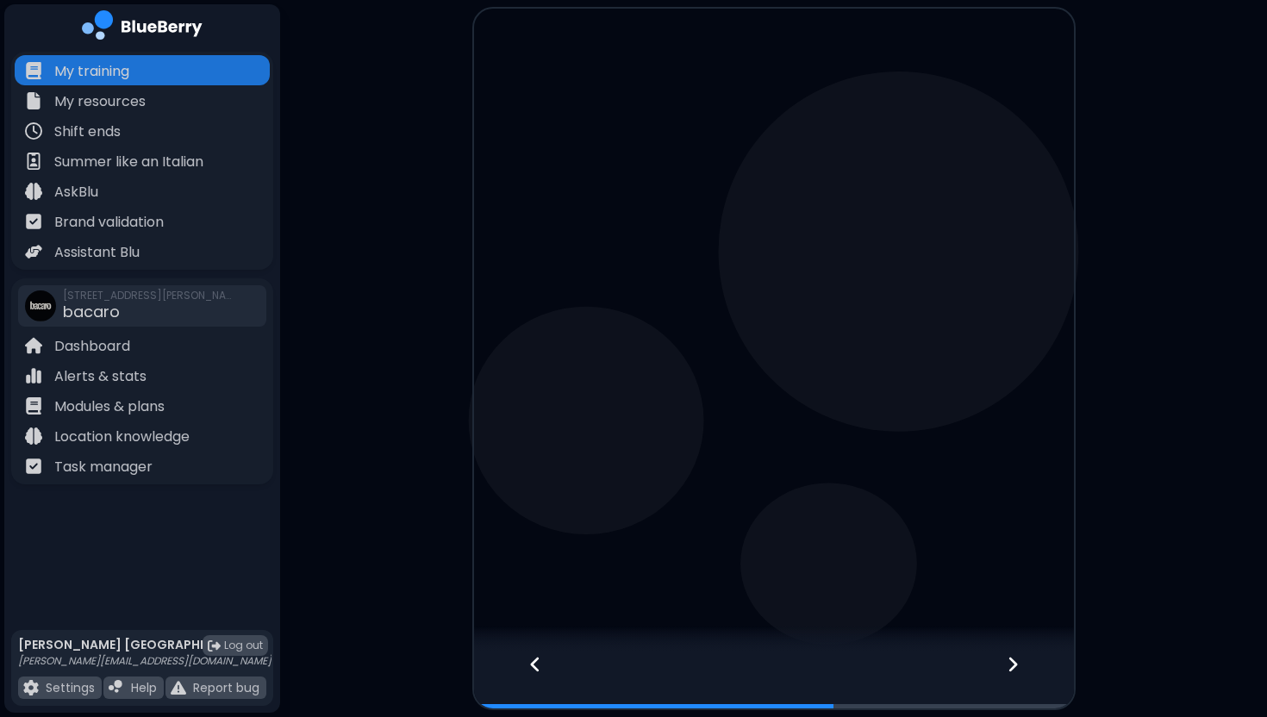
click at [1011, 661] on icon at bounding box center [1012, 664] width 9 height 15
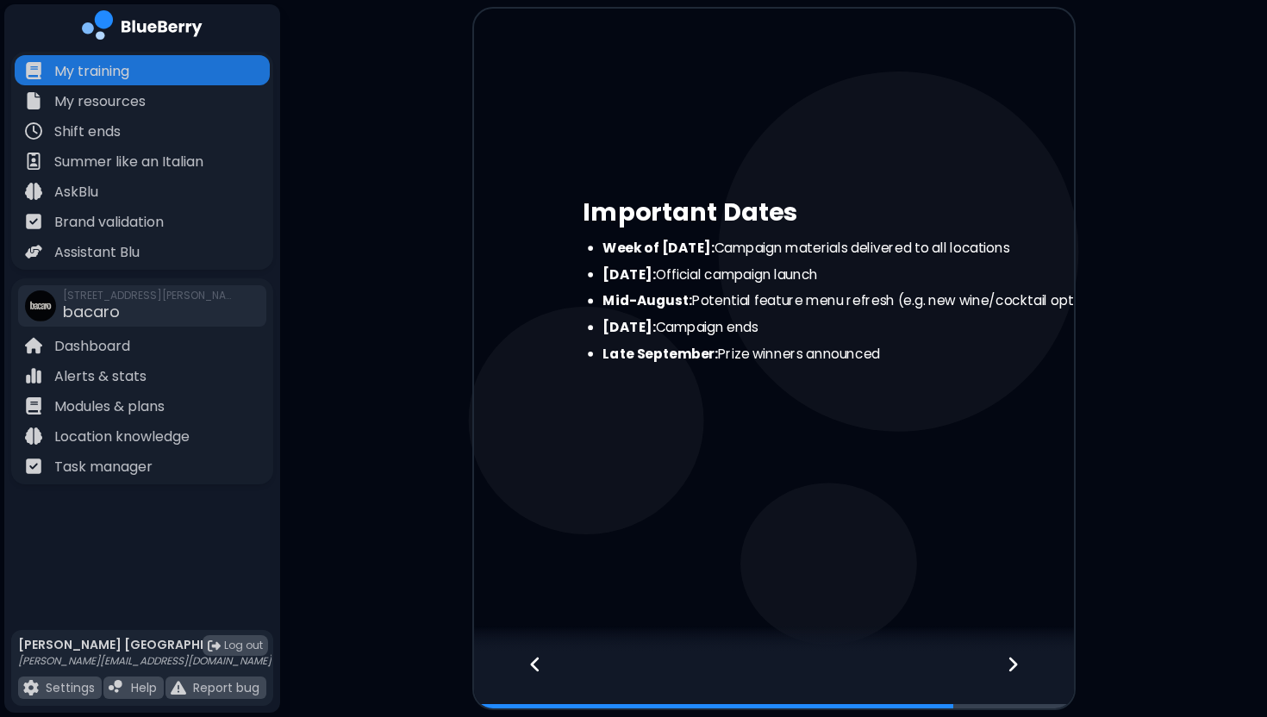
click at [1011, 661] on icon at bounding box center [1012, 664] width 9 height 15
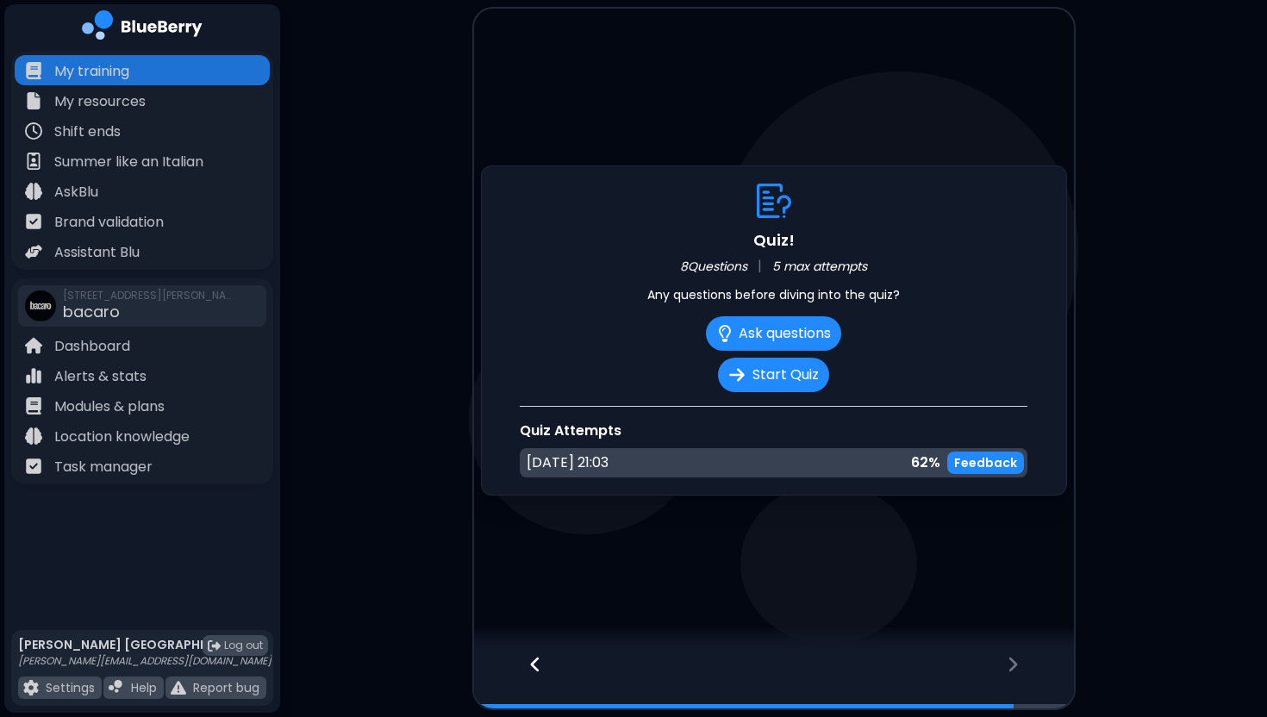
click at [1011, 661] on icon at bounding box center [1012, 664] width 9 height 15
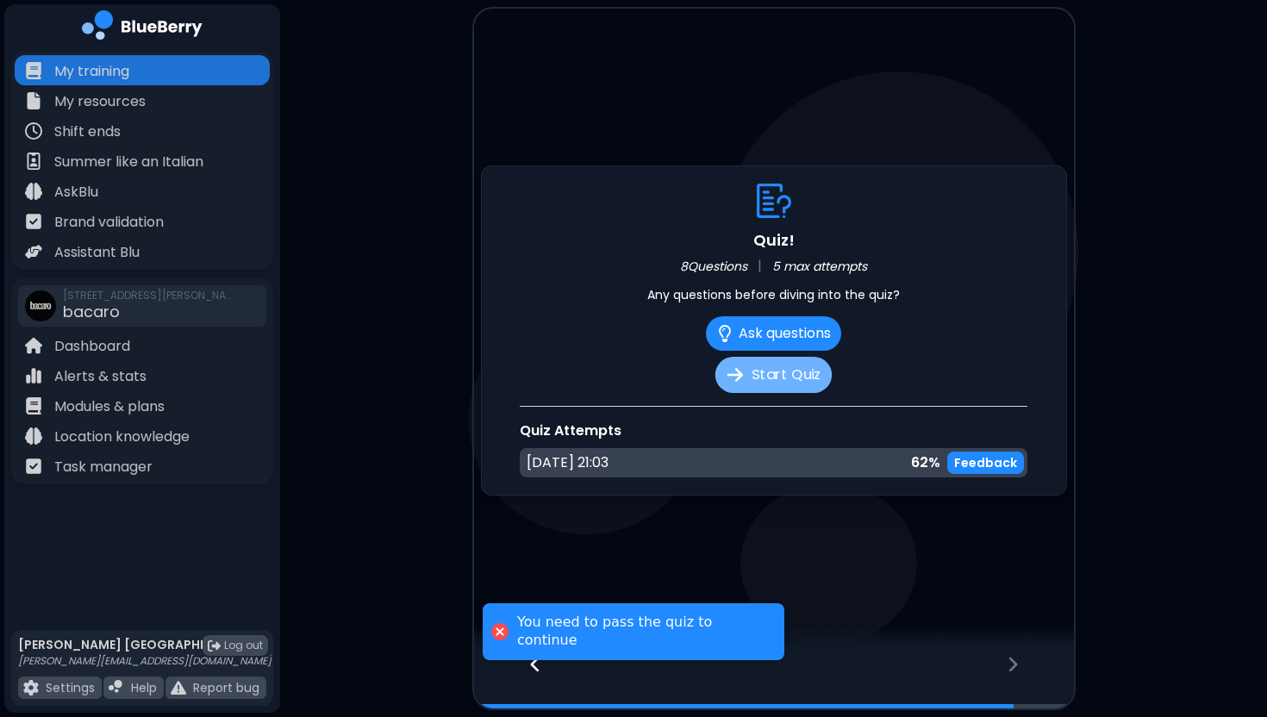
click at [780, 380] on button "Start Quiz" at bounding box center [773, 375] width 116 height 36
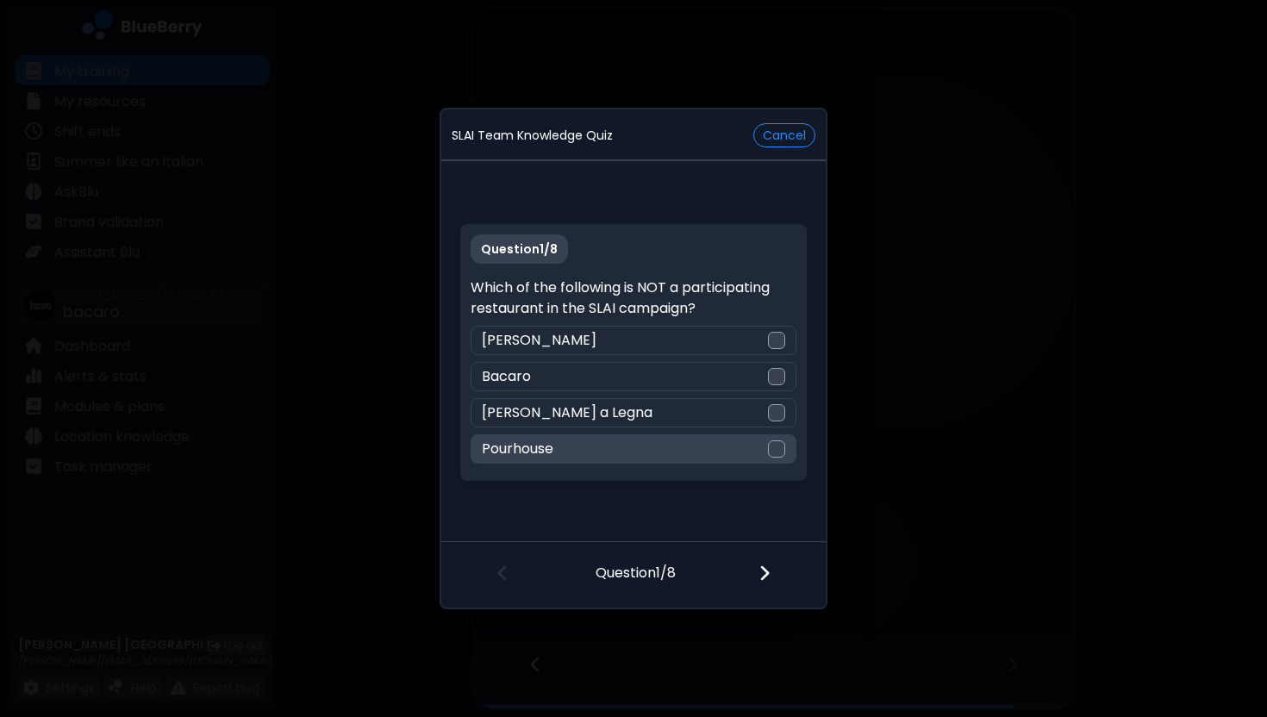
click at [671, 453] on div "Pourhouse" at bounding box center [633, 448] width 325 height 29
click at [770, 575] on div at bounding box center [775, 575] width 102 height 64
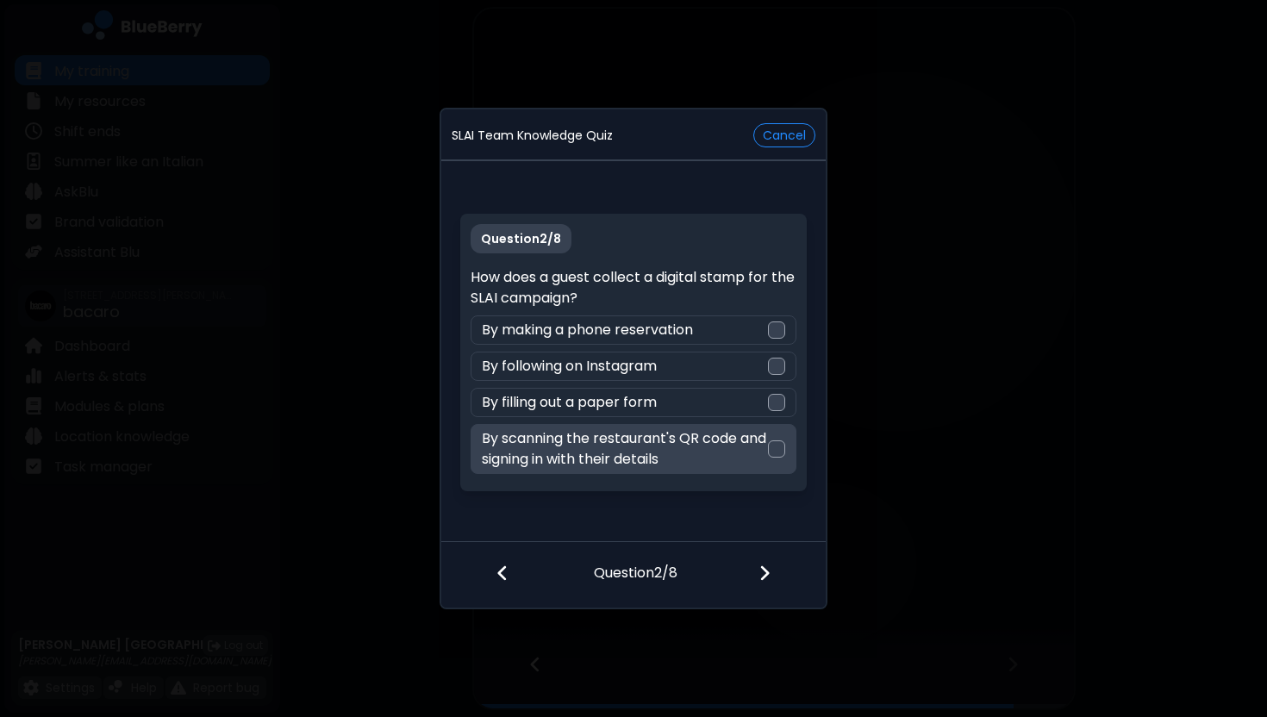
click at [735, 458] on p "By scanning the restaurant's QR code and signing in with their details" at bounding box center [624, 448] width 285 height 41
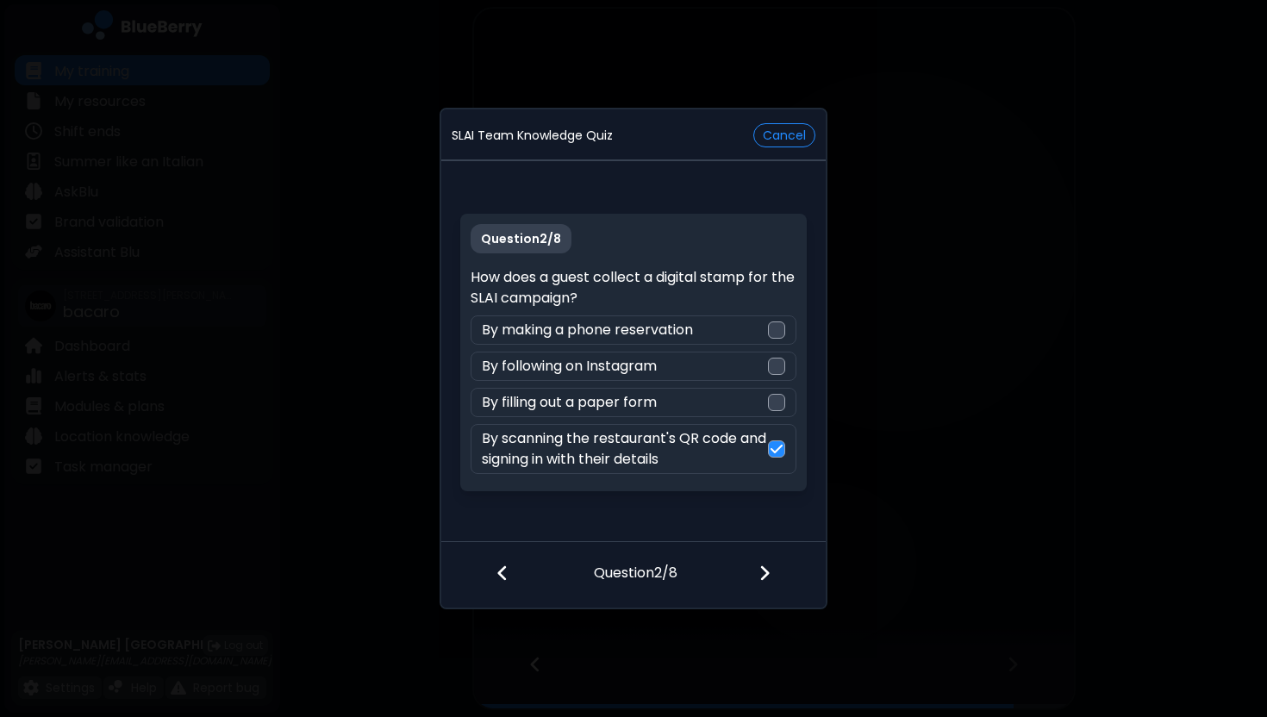
click at [760, 577] on img at bounding box center [764, 573] width 12 height 19
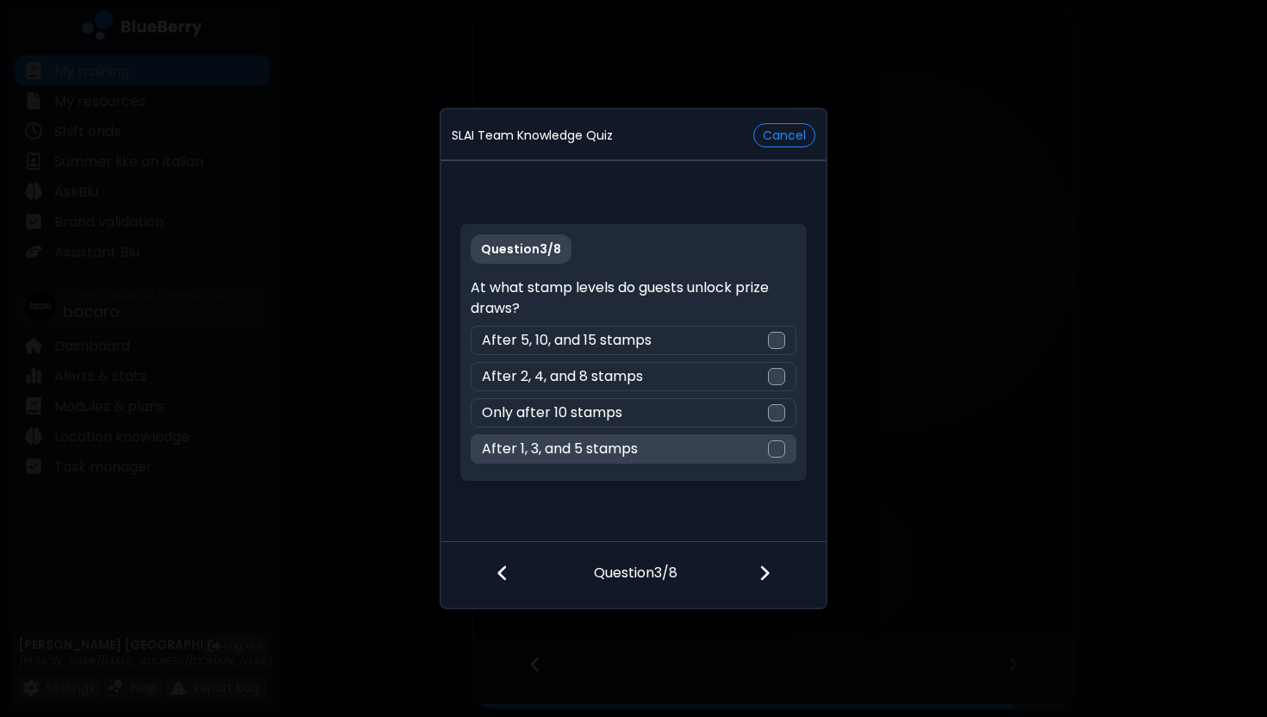
click at [673, 453] on div "After 1, 3, and 5 stamps" at bounding box center [633, 448] width 325 height 29
click at [759, 571] on img at bounding box center [764, 573] width 12 height 19
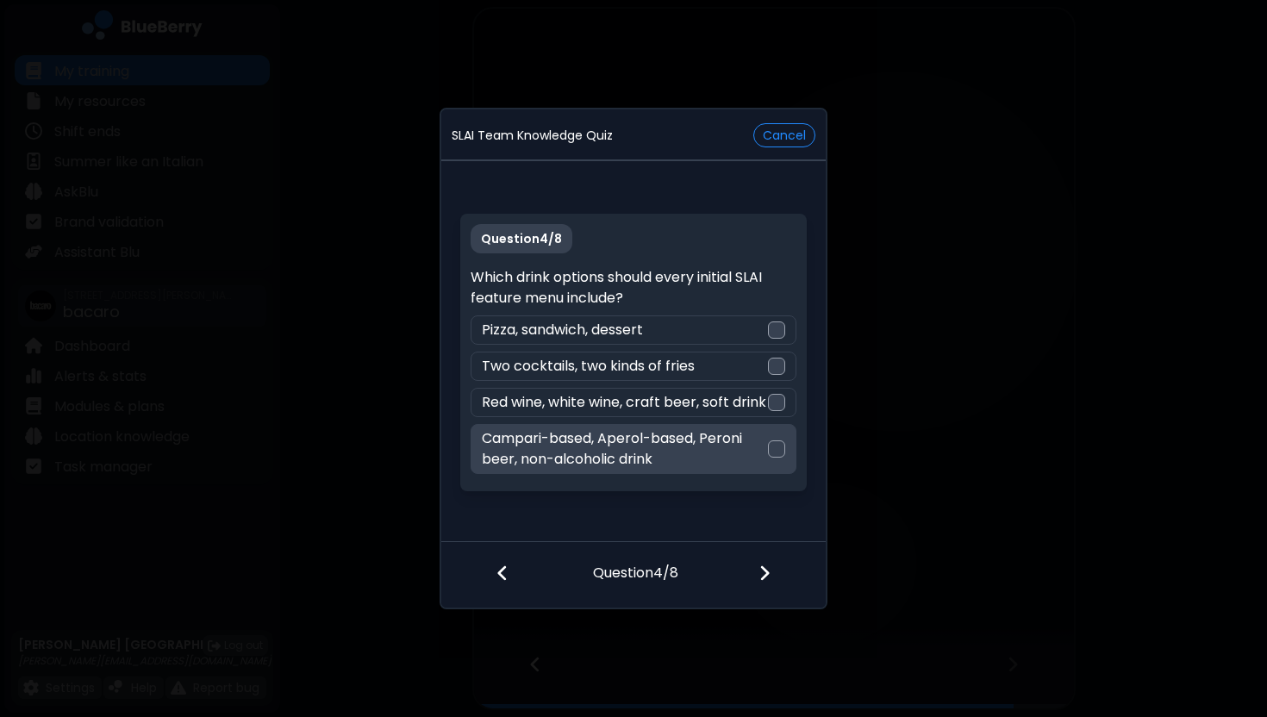
click at [751, 451] on p "Campari-based, Aperol-based, Peroni beer, non-alcoholic drink" at bounding box center [624, 448] width 285 height 41
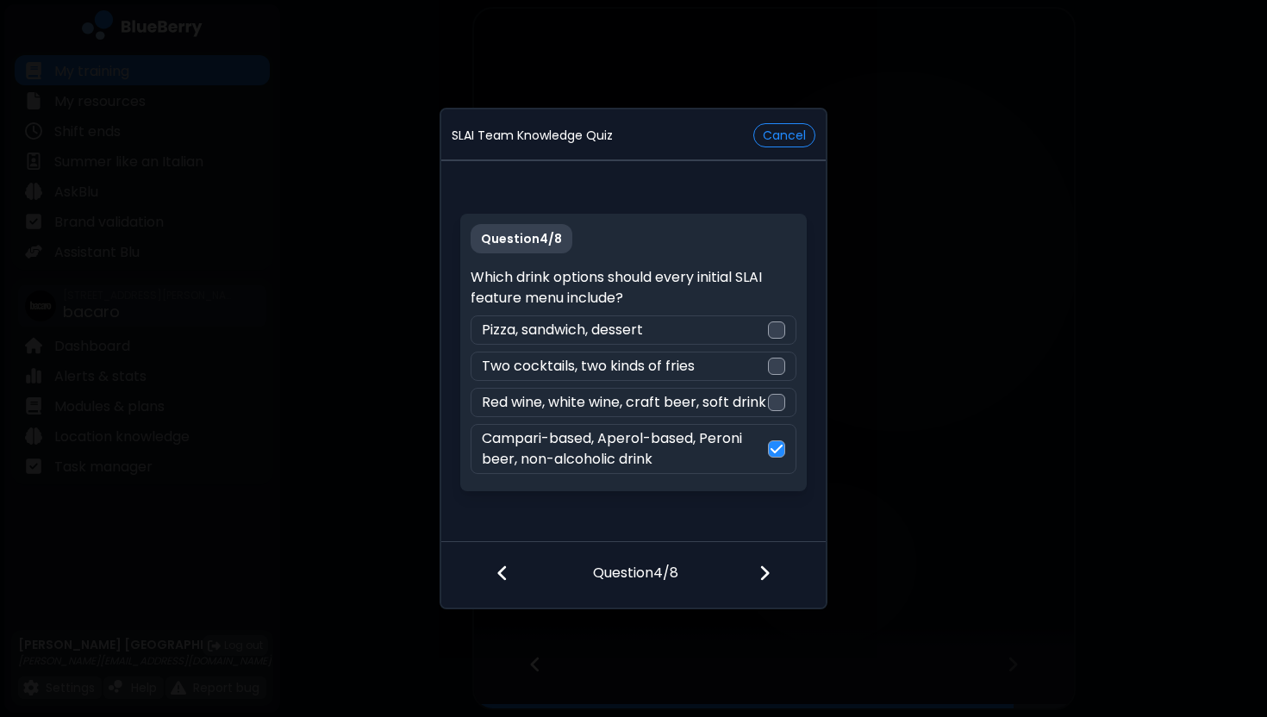
click at [771, 580] on div at bounding box center [775, 575] width 102 height 64
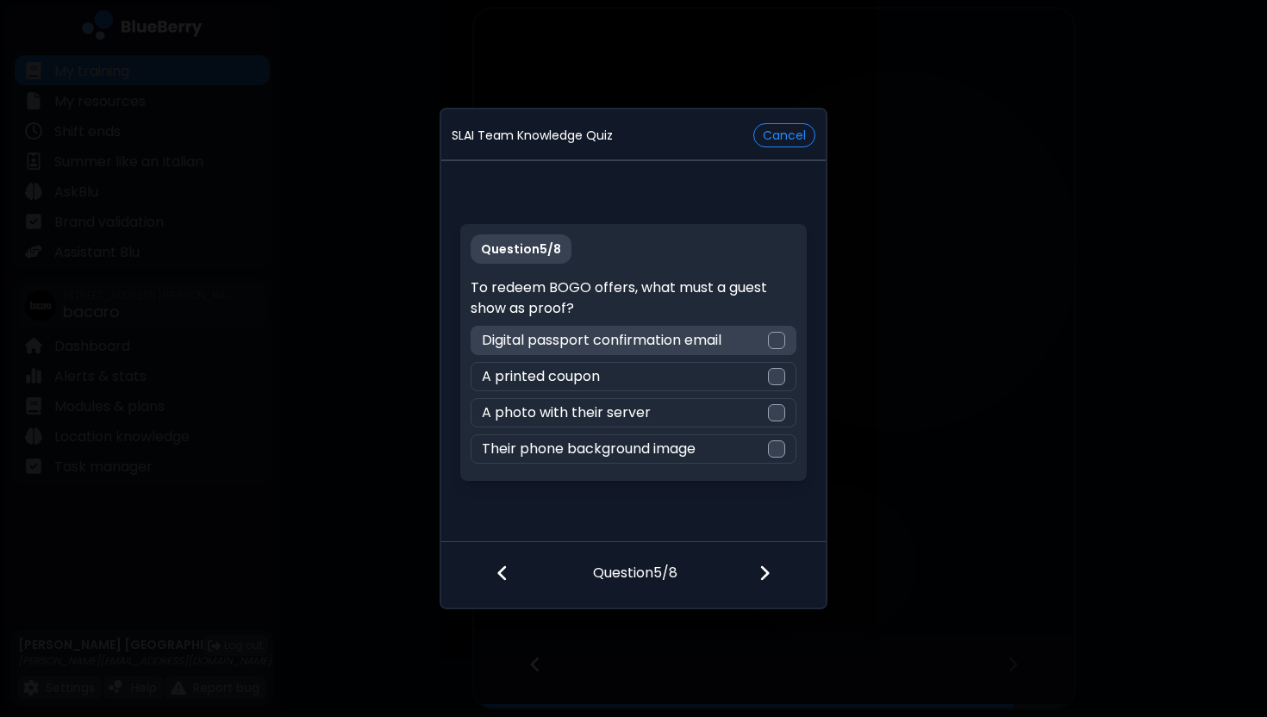
click at [738, 340] on div "Digital passport confirmation email" at bounding box center [633, 340] width 325 height 29
click at [761, 574] on img at bounding box center [764, 573] width 12 height 19
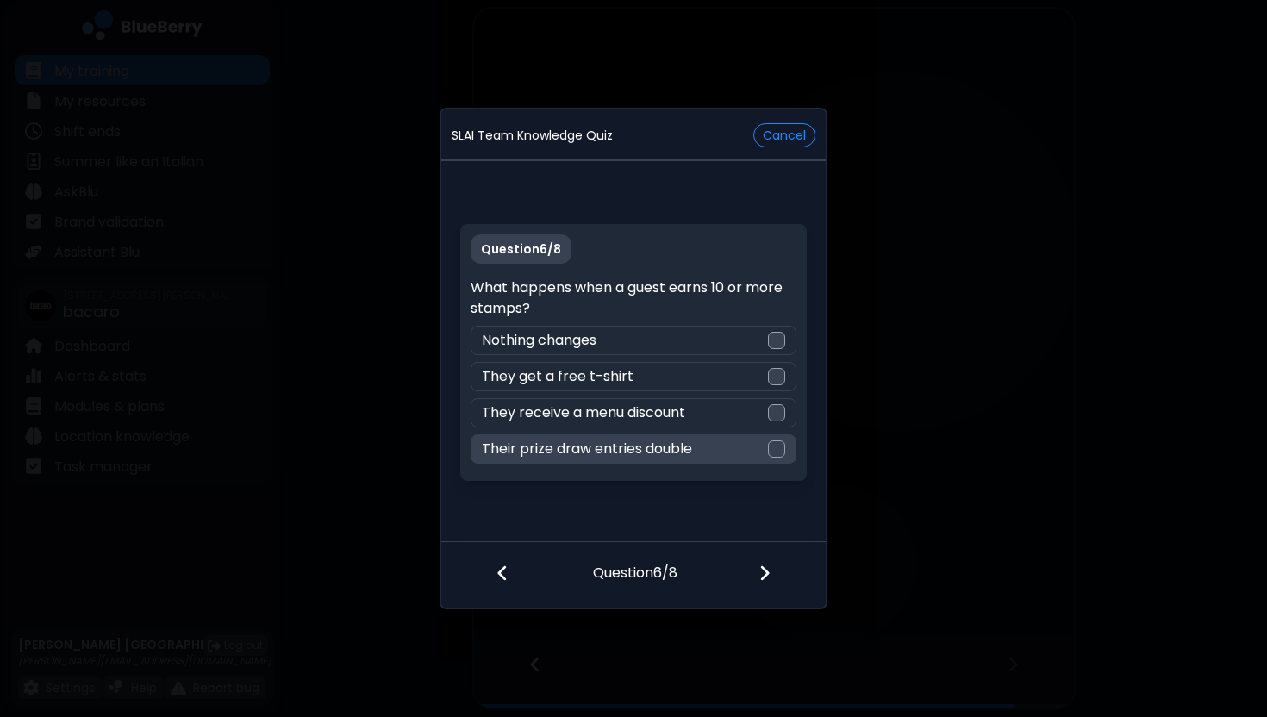
click at [719, 455] on div "Their prize draw entries double" at bounding box center [633, 448] width 325 height 29
click at [767, 575] on img at bounding box center [764, 573] width 12 height 19
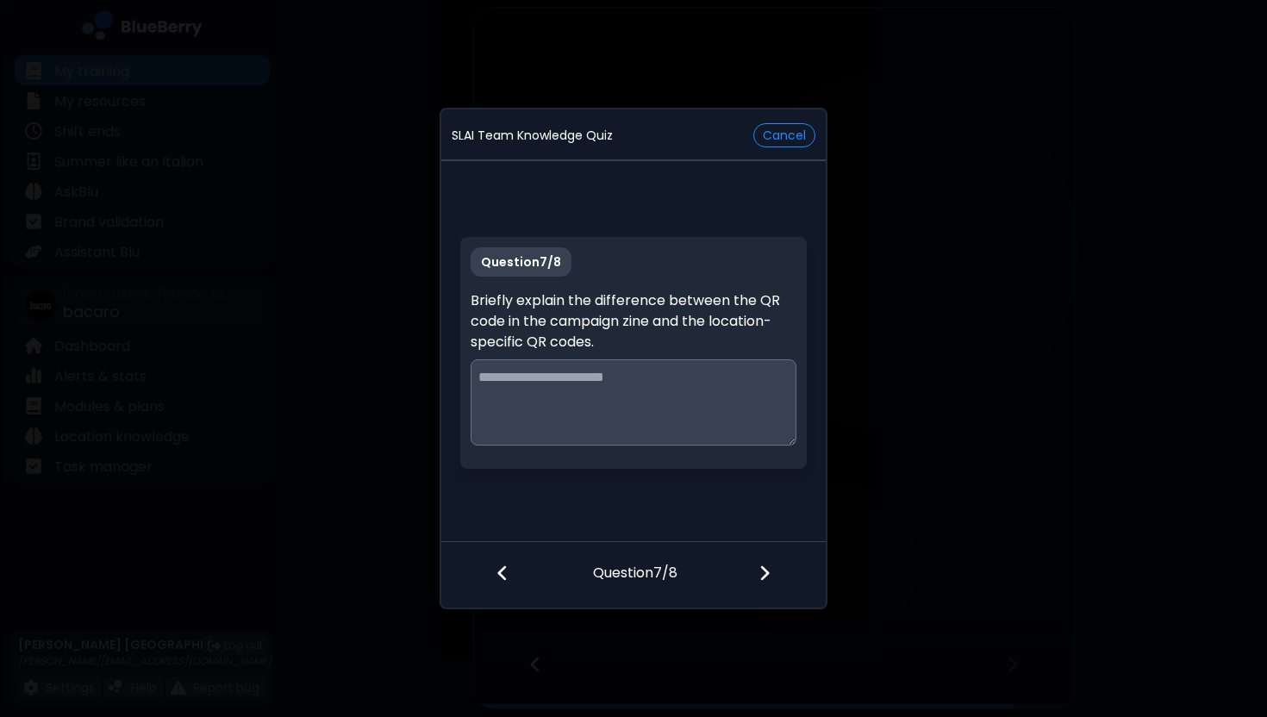
click at [709, 420] on textarea at bounding box center [633, 402] width 325 height 86
drag, startPoint x: 705, startPoint y: 379, endPoint x: 500, endPoint y: 379, distance: 205.1
click at [502, 379] on textarea "**********" at bounding box center [633, 402] width 325 height 86
type textarea "*"
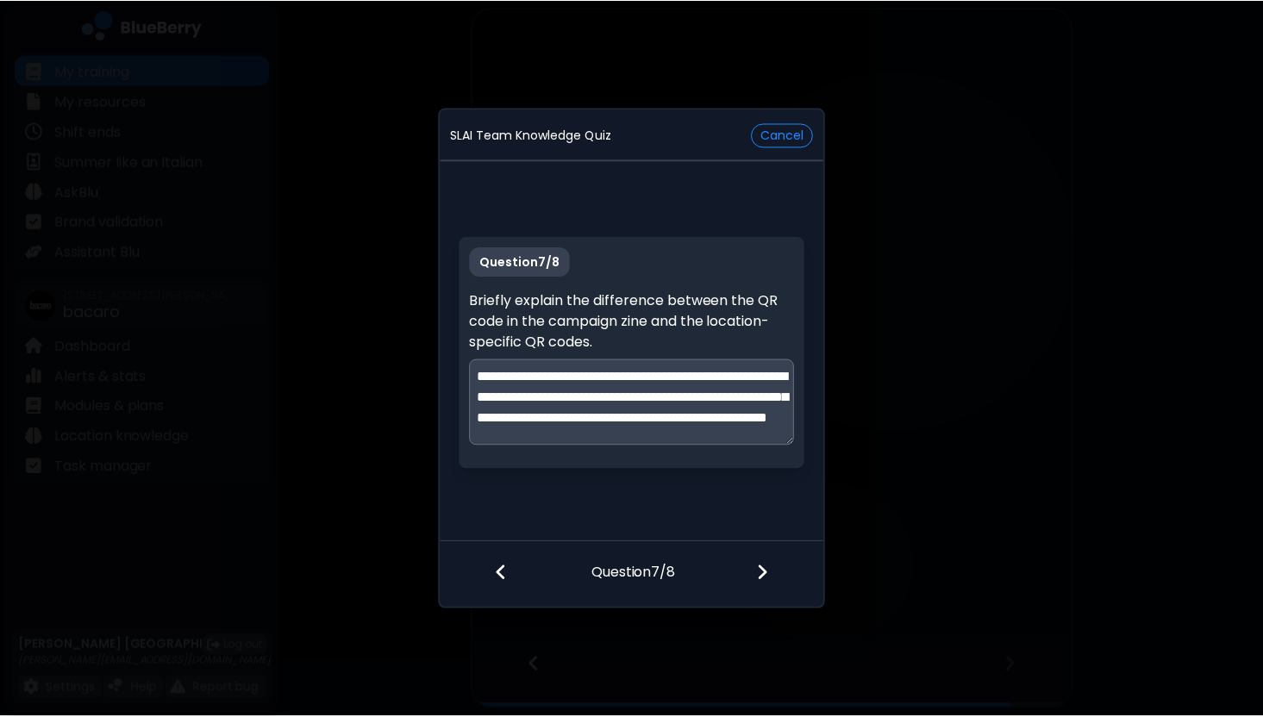
scroll to position [25, 0]
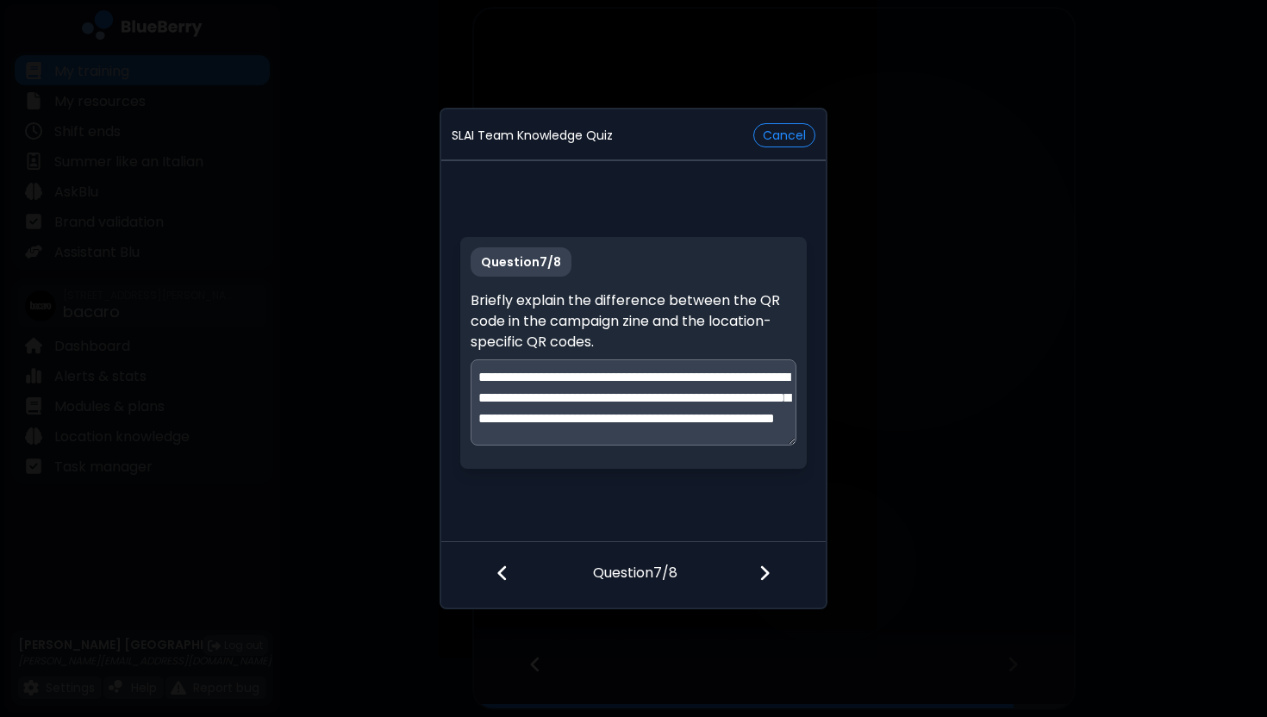
type textarea "**********"
click at [769, 575] on img at bounding box center [764, 573] width 12 height 19
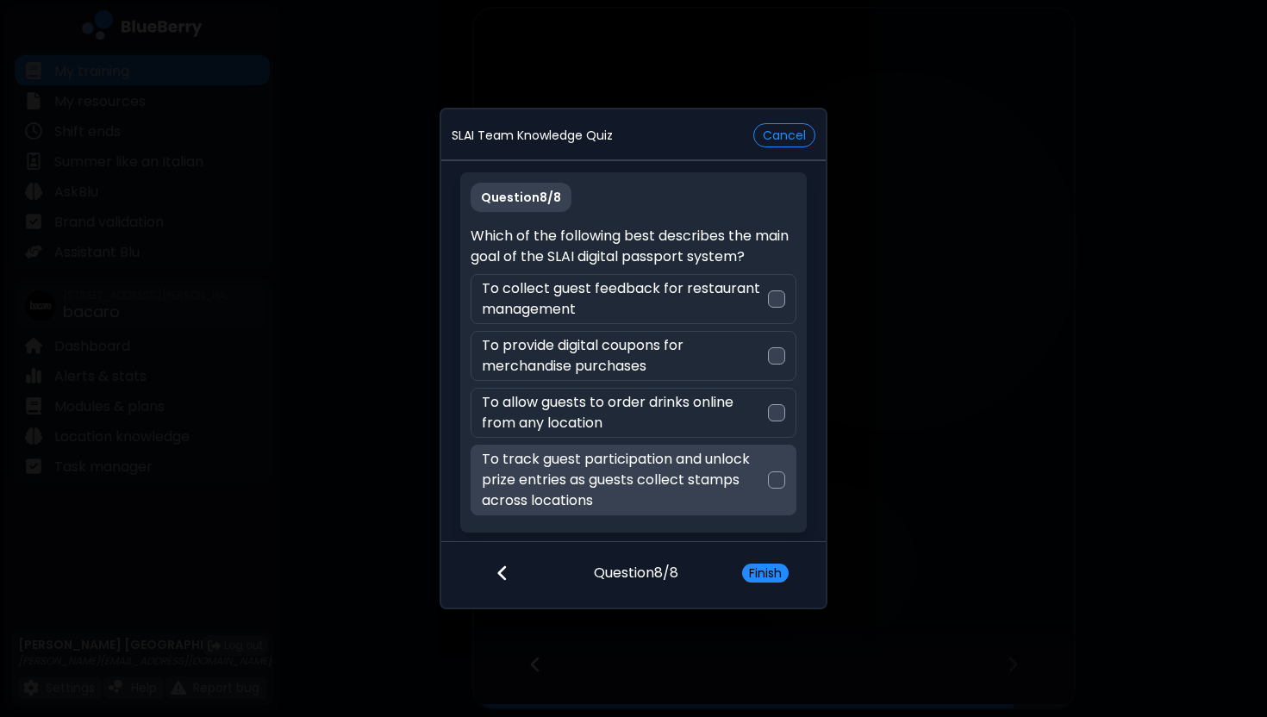
click at [691, 483] on p "To track guest participation and unlock prize entries as guests collect stamps …" at bounding box center [624, 480] width 285 height 62
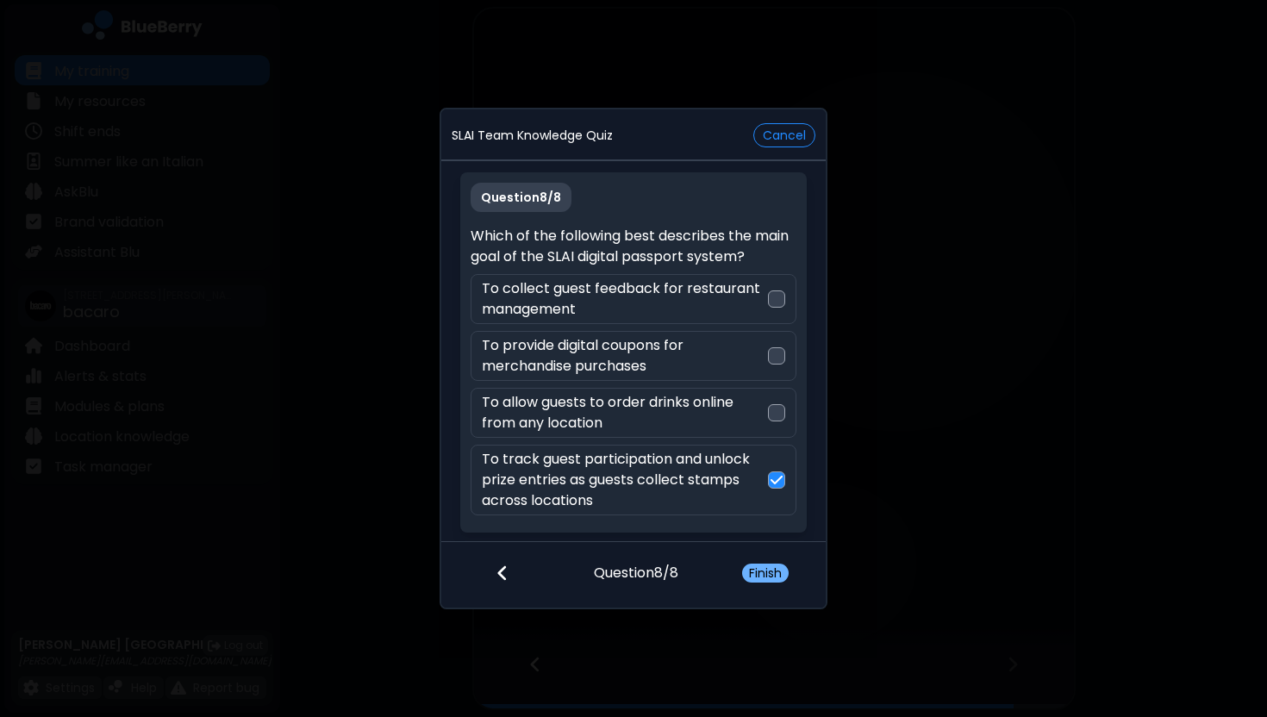
click at [767, 580] on button "Finish" at bounding box center [765, 573] width 47 height 19
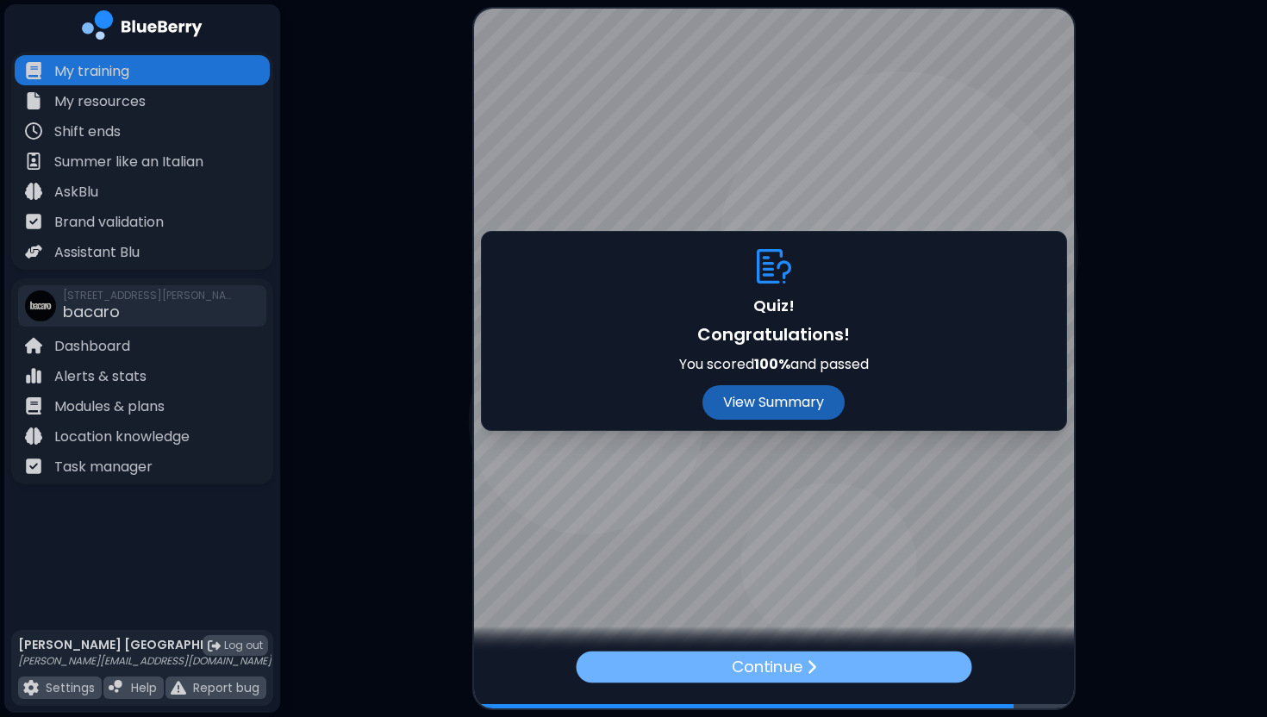
click at [770, 677] on p "Continue" at bounding box center [767, 666] width 72 height 25
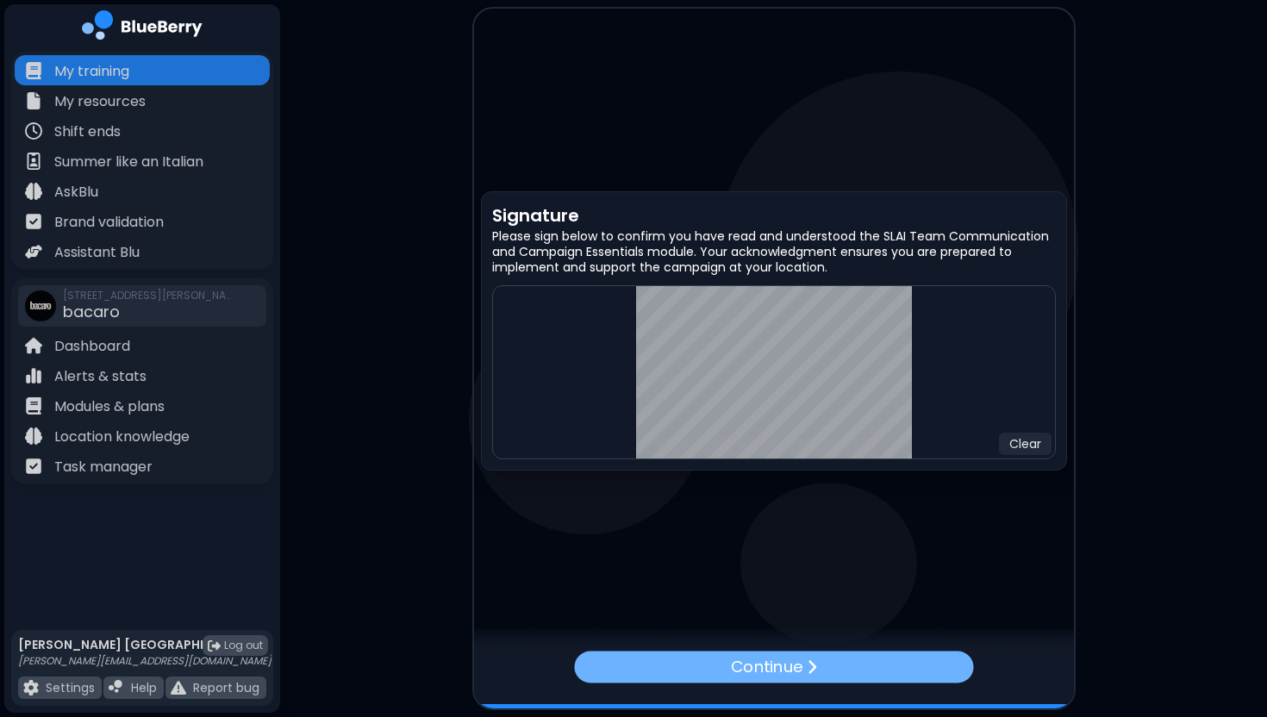
click at [919, 673] on div "Continue" at bounding box center [773, 667] width 399 height 32
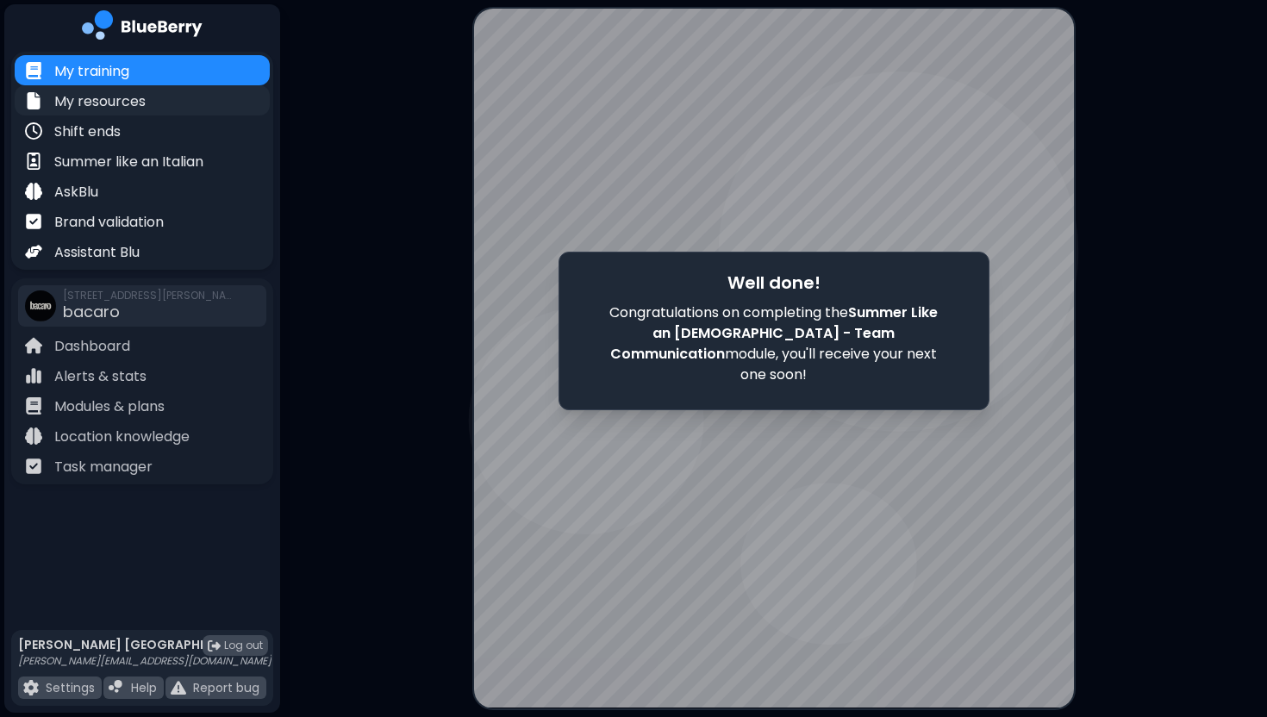
click at [140, 106] on p "My resources" at bounding box center [99, 101] width 91 height 21
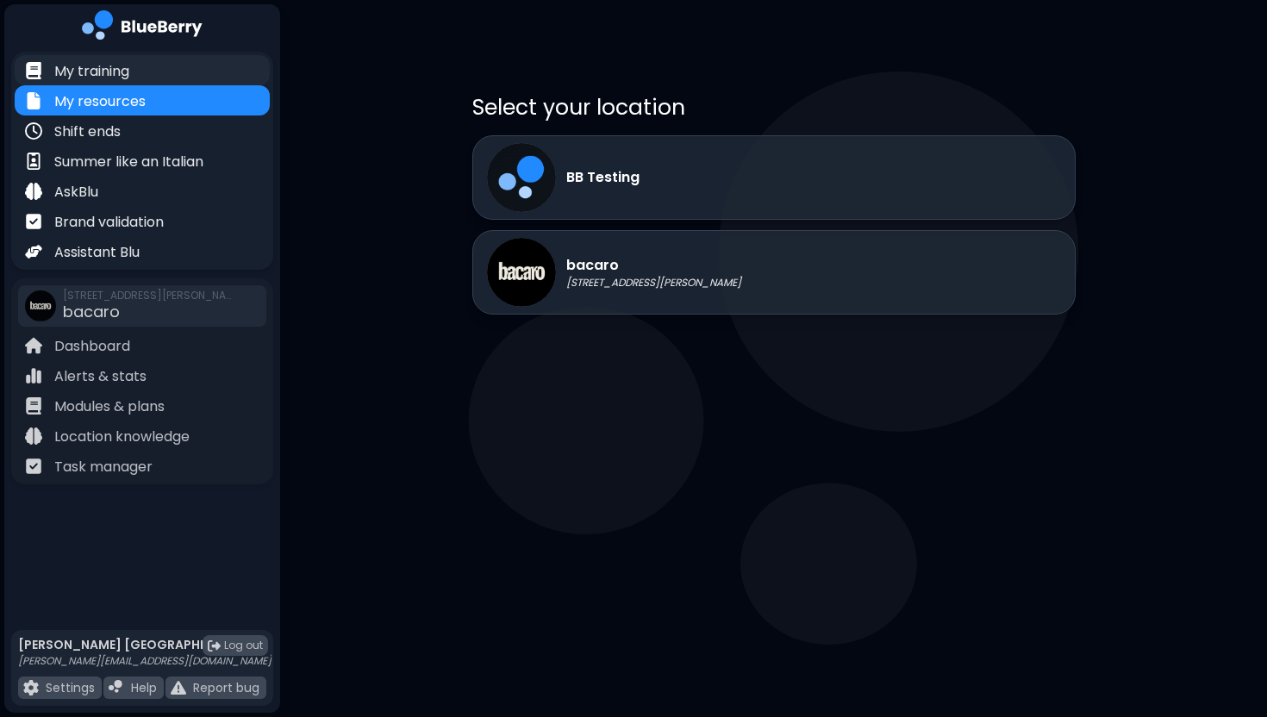
click at [128, 70] on p "My training" at bounding box center [91, 71] width 75 height 21
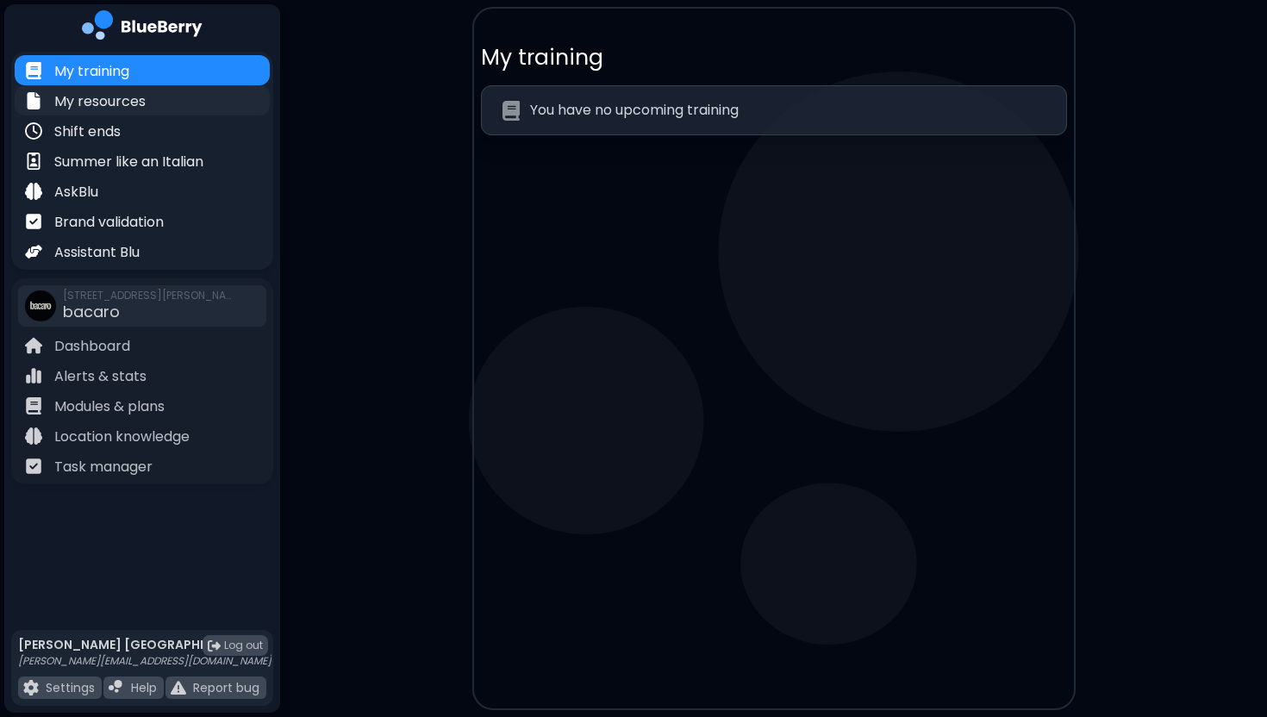
click at [111, 97] on p "My resources" at bounding box center [99, 101] width 91 height 21
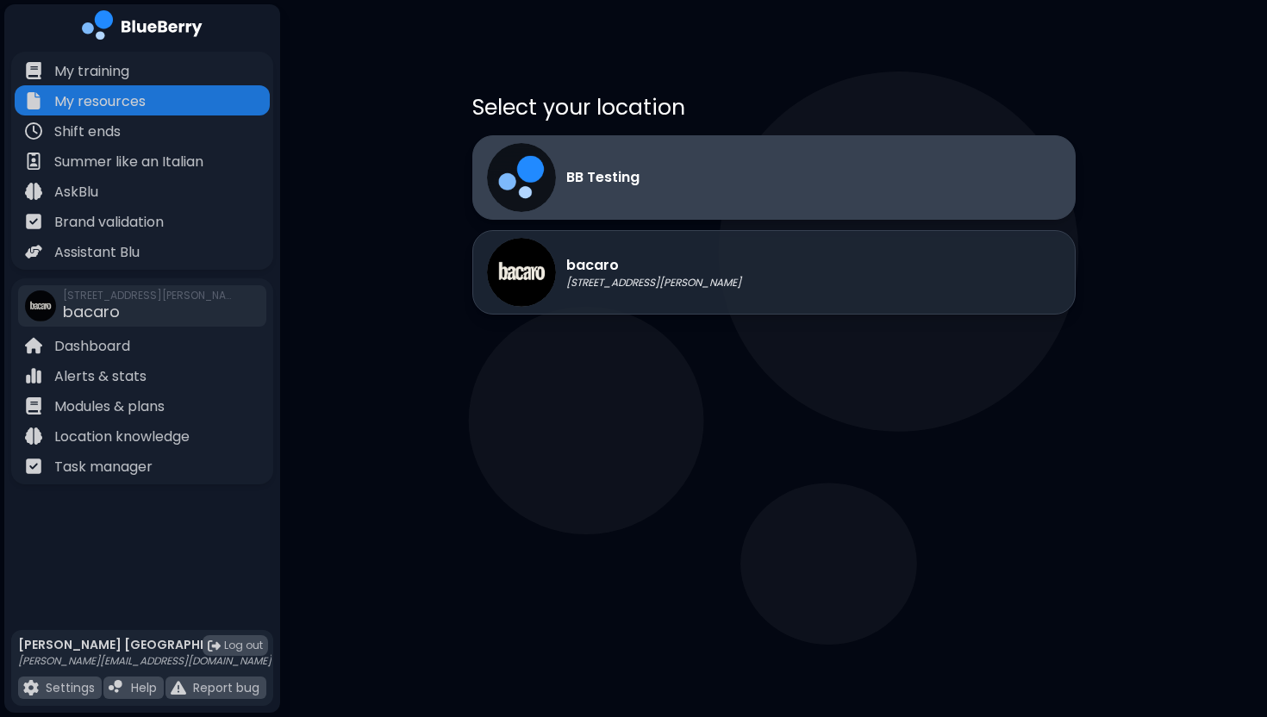
click at [630, 213] on div "BB Testing" at bounding box center [773, 177] width 603 height 84
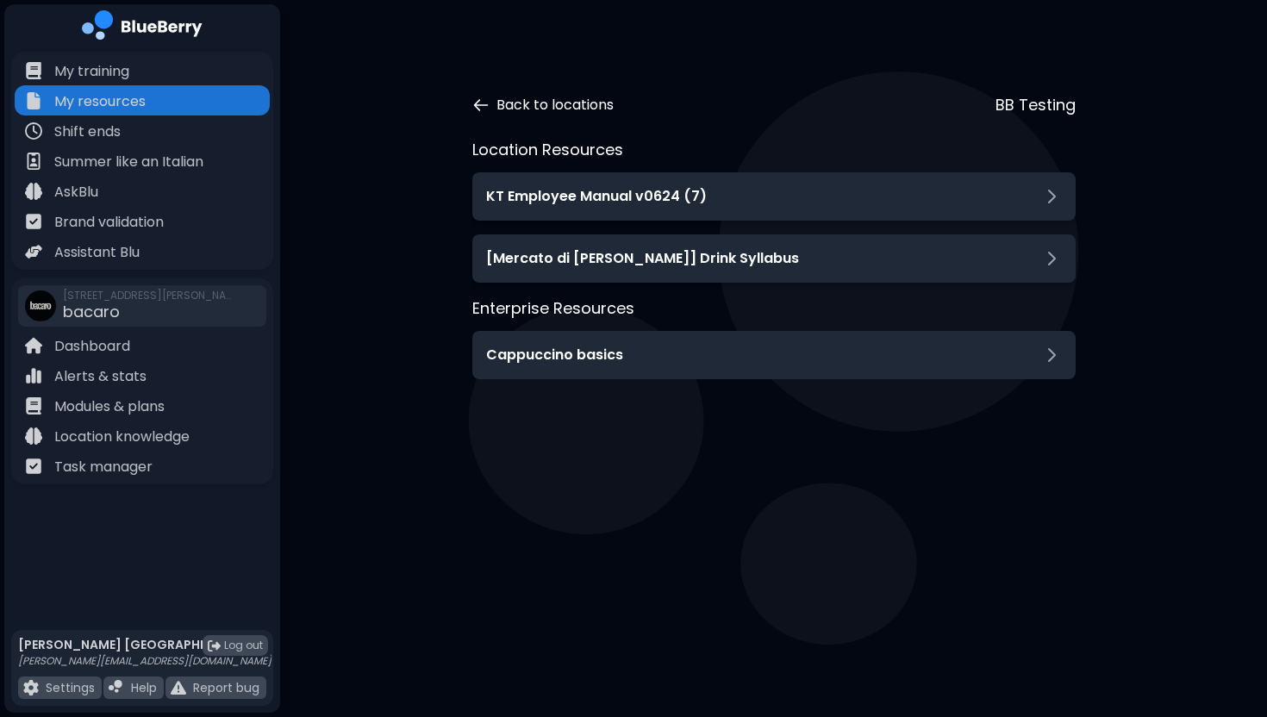
click at [479, 104] on icon at bounding box center [480, 105] width 17 height 17
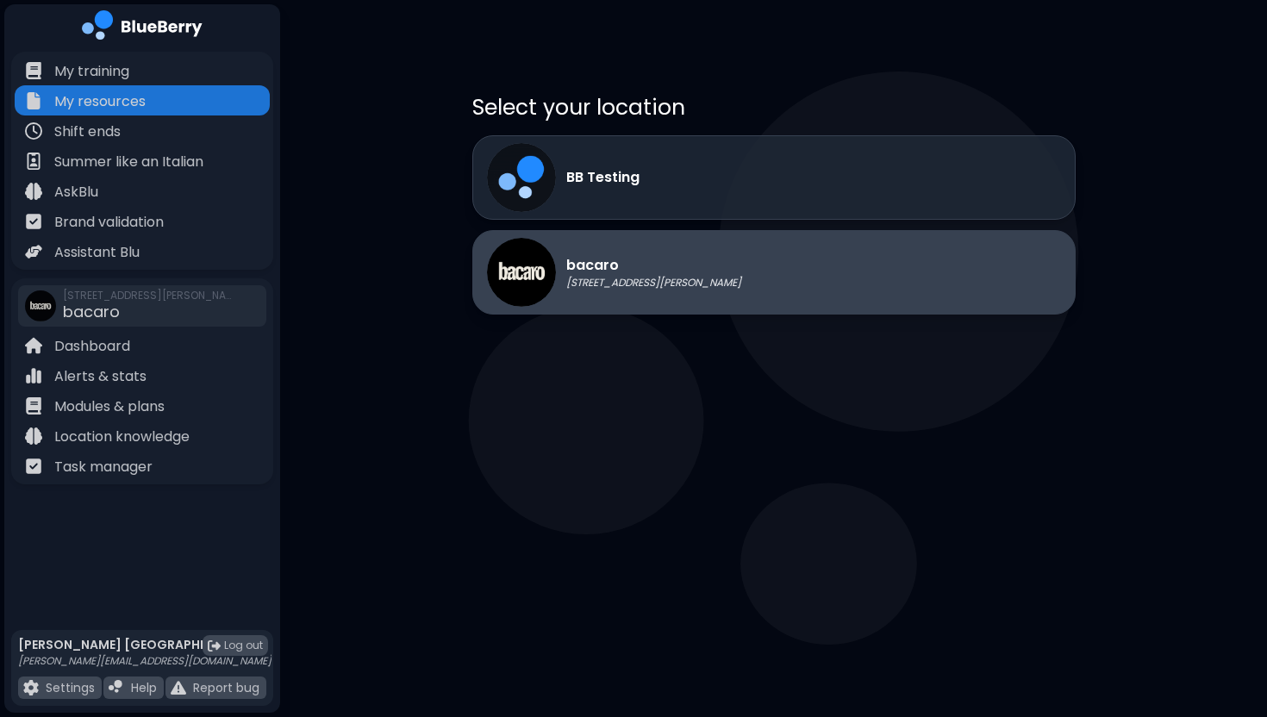
click at [579, 284] on p "[STREET_ADDRESS][PERSON_NAME]" at bounding box center [653, 283] width 175 height 14
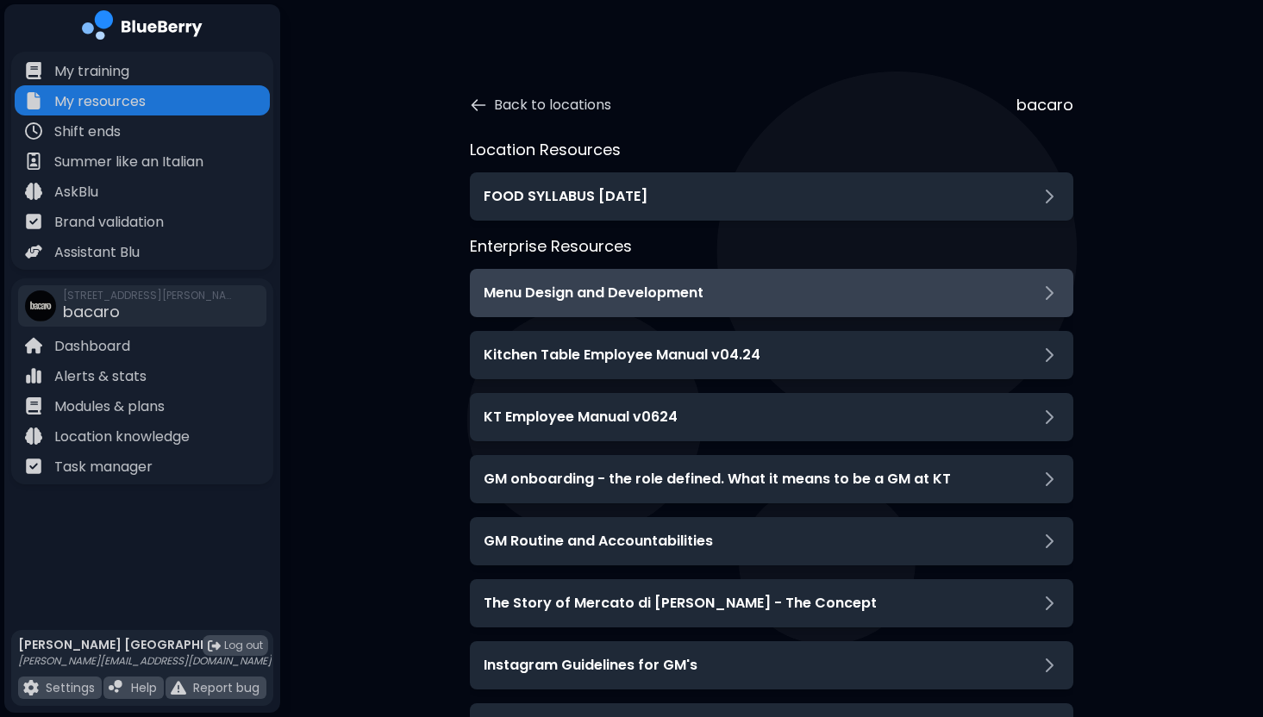
click at [635, 290] on h3 "Menu Design and Development" at bounding box center [593, 293] width 220 height 21
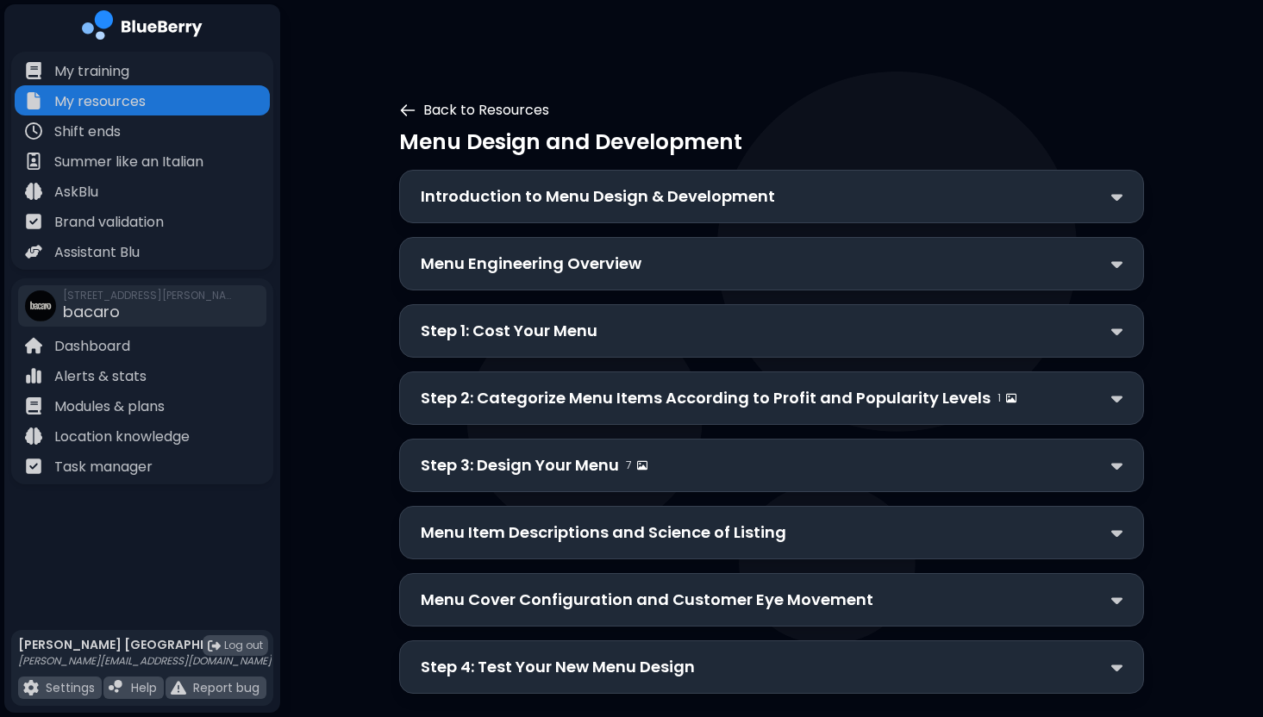
click at [440, 110] on button "Back to Resources" at bounding box center [474, 110] width 150 height 21
